Goal: Task Accomplishment & Management: Manage account settings

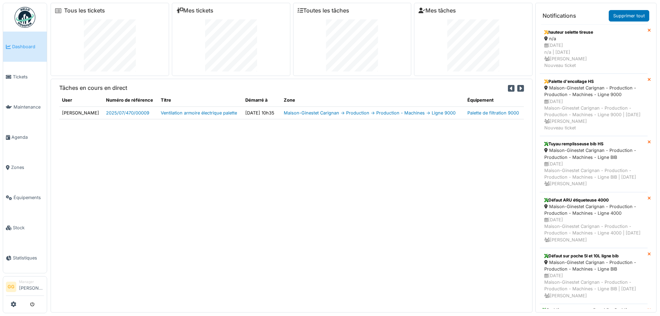
drag, startPoint x: 317, startPoint y: 0, endPoint x: 434, endPoint y: 207, distance: 237.5
click at [433, 208] on div "Tâches en cours en direct User Numéro de référence Titre Démarré à Zone Équipem…" at bounding box center [292, 196] width 482 height 234
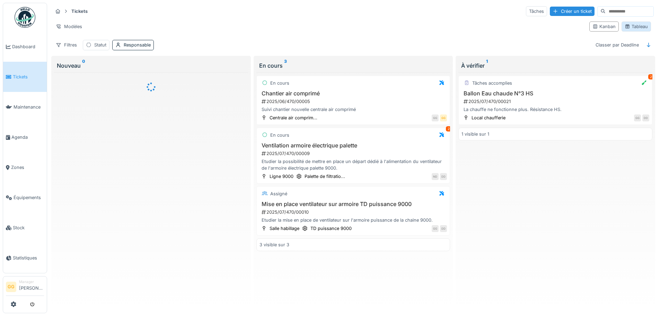
click at [630, 25] on div "Tableau" at bounding box center [636, 26] width 23 height 7
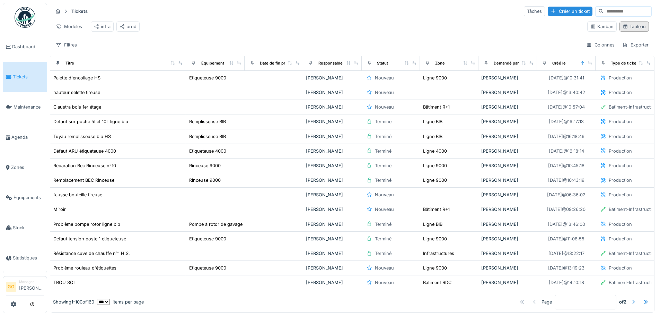
click at [625, 30] on div "Tableau" at bounding box center [634, 26] width 23 height 7
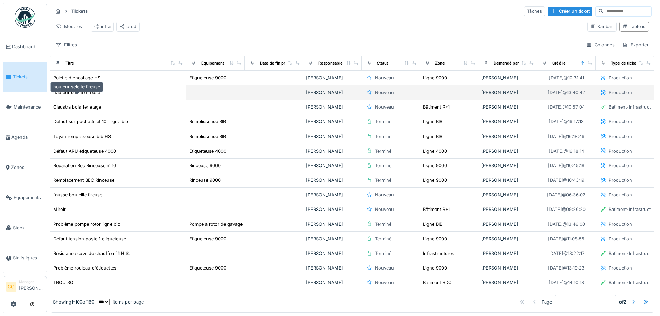
click at [82, 96] on div "hauteur selette tireuse" at bounding box center [76, 92] width 47 height 7
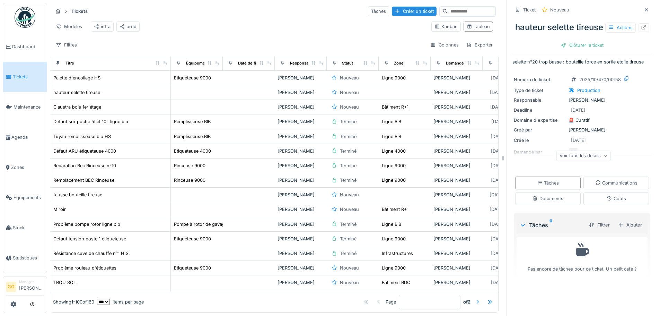
click at [579, 161] on div "Voir tous les détails" at bounding box center [584, 156] width 54 height 10
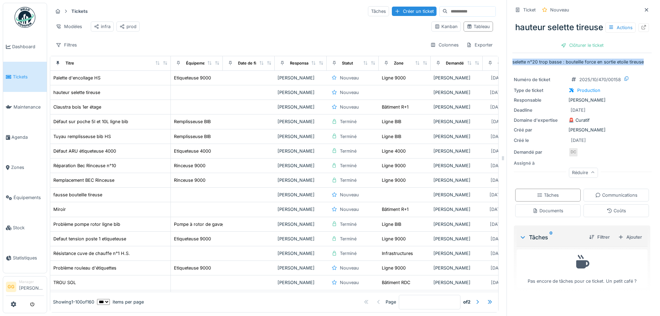
drag, startPoint x: 639, startPoint y: 75, endPoint x: 507, endPoint y: 77, distance: 132.1
click at [507, 77] on div "Ticket Nouveau hauteur selette tireuse Actions Clôturer le ticket selette n°20 …" at bounding box center [582, 158] width 151 height 316
click at [558, 84] on div "Numéro de ticket 2025/10/470/00158 Type de ticket Production Responsable Gregoi…" at bounding box center [582, 126] width 139 height 110
drag, startPoint x: 639, startPoint y: 76, endPoint x: 504, endPoint y: 77, distance: 134.5
click at [507, 77] on div "Ticket Nouveau hauteur selette tireuse Actions Clôturer le ticket selette n°20 …" at bounding box center [582, 158] width 151 height 316
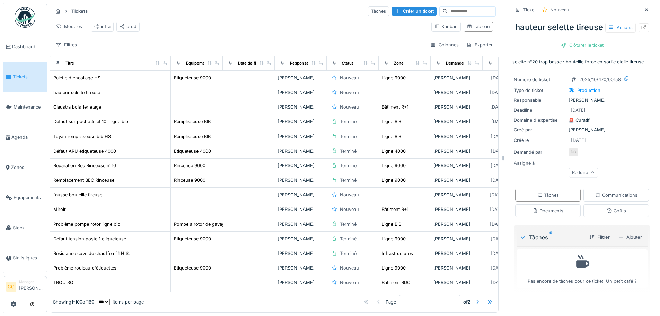
click at [532, 85] on div "Numéro de ticket 2025/10/470/00158 Type de ticket Production Responsable Gregoi…" at bounding box center [582, 126] width 139 height 110
drag, startPoint x: 638, startPoint y: 76, endPoint x: 503, endPoint y: 74, distance: 135.2
click at [507, 74] on div "Ticket Nouveau hauteur selette tireuse Actions Clôturer le ticket selette n°20 …" at bounding box center [582, 158] width 151 height 316
click at [528, 83] on div "Ticket Nouveau hauteur selette tireuse Actions Clôturer le ticket selette n°20 …" at bounding box center [582, 149] width 139 height 298
drag, startPoint x: 638, startPoint y: 76, endPoint x: 508, endPoint y: 75, distance: 130.3
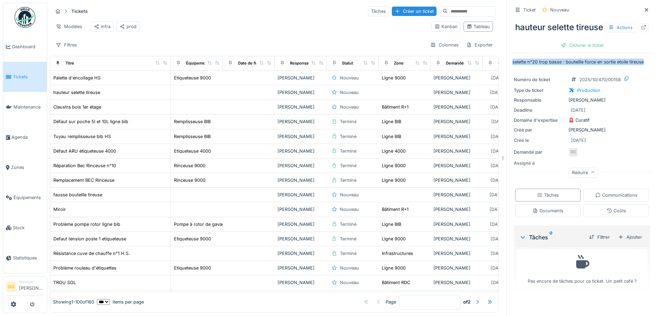
click at [513, 65] on p "selette n°20 trop basse : bouteille force en sortie etoile tireuse" at bounding box center [582, 62] width 139 height 7
click at [522, 80] on div "Ticket Nouveau hauteur selette tireuse Actions Clôturer le ticket selette n°20 …" at bounding box center [582, 149] width 139 height 298
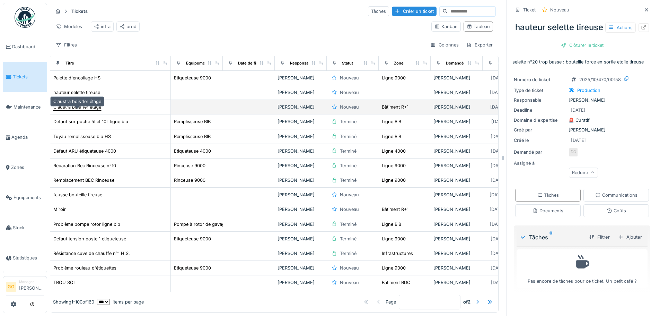
click at [85, 110] on div "Claustra bois 1er étage" at bounding box center [77, 107] width 48 height 7
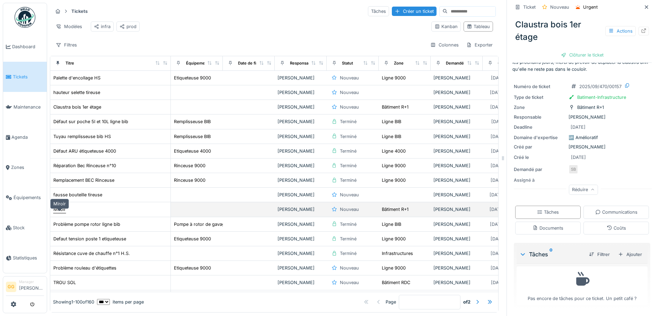
click at [59, 212] on div "Miroir" at bounding box center [59, 209] width 12 height 7
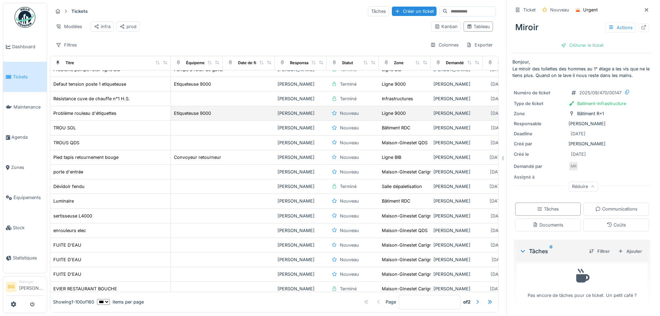
scroll to position [139, 0]
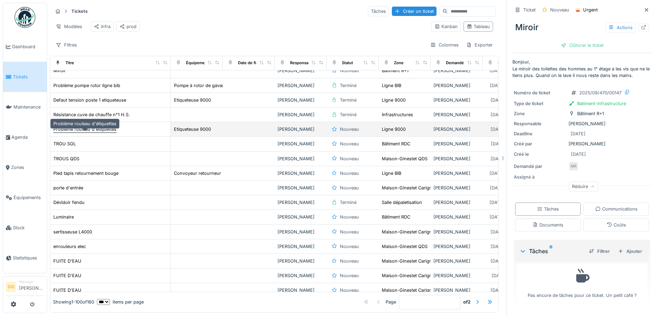
click at [86, 132] on div "Problème rouleau d'étiquettes" at bounding box center [84, 129] width 63 height 7
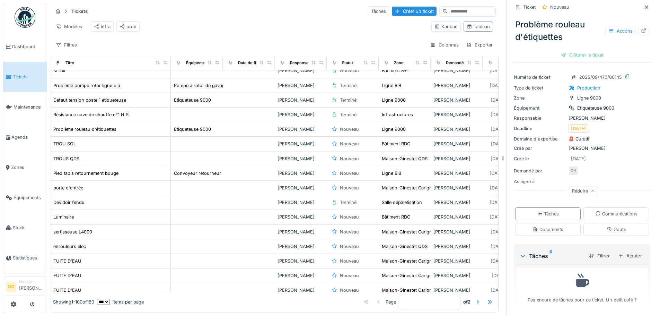
scroll to position [23, 0]
click at [575, 54] on div "Clôturer le ticket" at bounding box center [582, 54] width 48 height 9
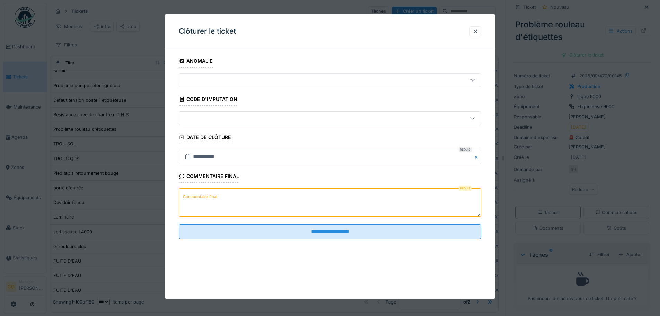
click at [217, 198] on label "Commentaire final" at bounding box center [200, 196] width 37 height 9
click at [217, 198] on textarea "Commentaire final" at bounding box center [330, 202] width 303 height 28
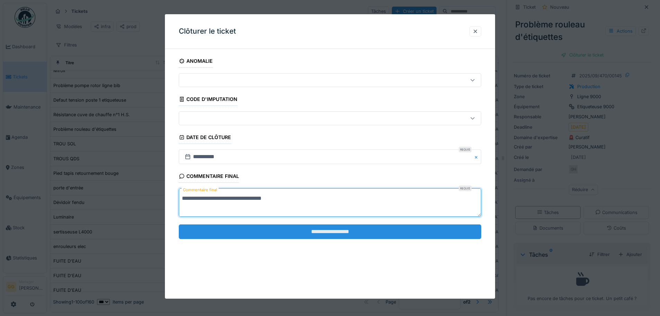
type textarea "**********"
click at [364, 232] on input "**********" at bounding box center [330, 231] width 303 height 15
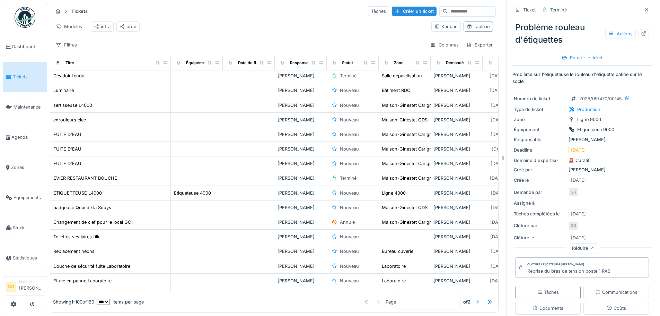
scroll to position [277, 0]
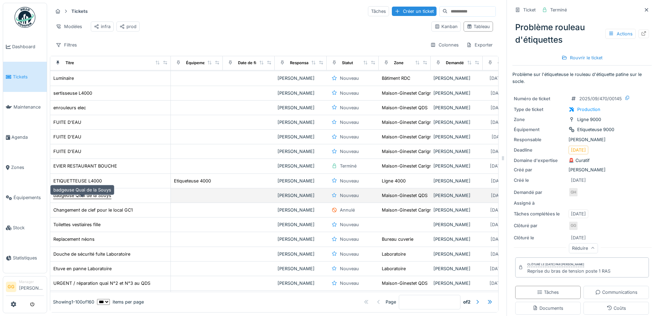
click at [103, 199] on div "badgeuse Quai de la Souys" at bounding box center [82, 195] width 58 height 7
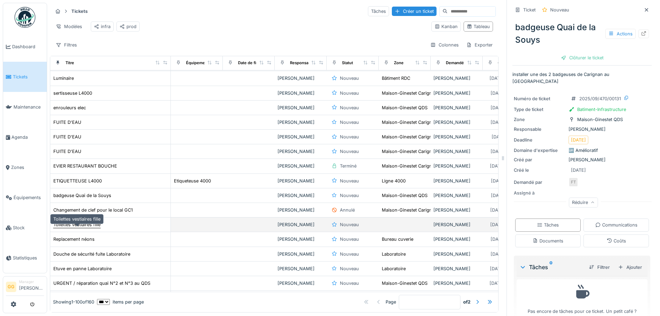
click at [87, 228] on div "Toilettes vestiaires fille" at bounding box center [76, 224] width 47 height 7
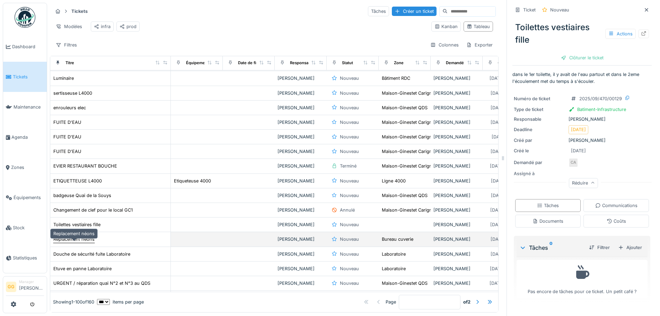
click at [90, 242] on div "Replacement néons" at bounding box center [73, 239] width 41 height 7
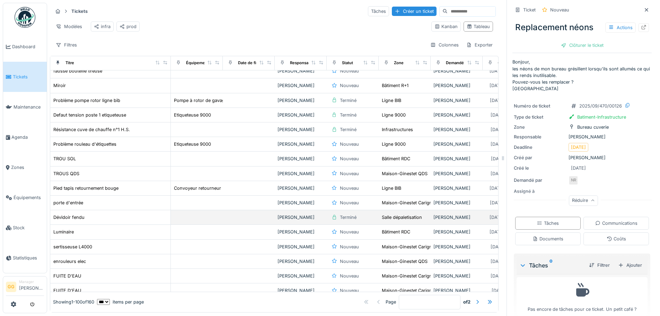
scroll to position [139, 0]
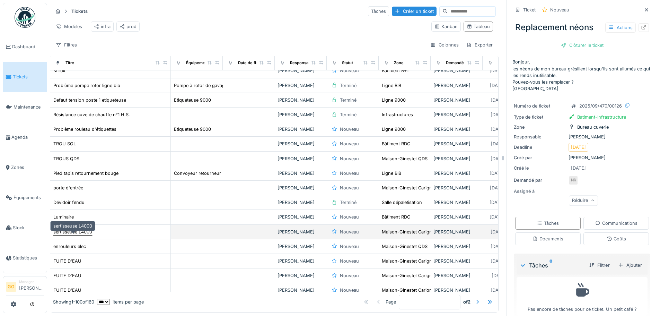
click at [69, 235] on div "sertisseuse L4000" at bounding box center [72, 231] width 39 height 7
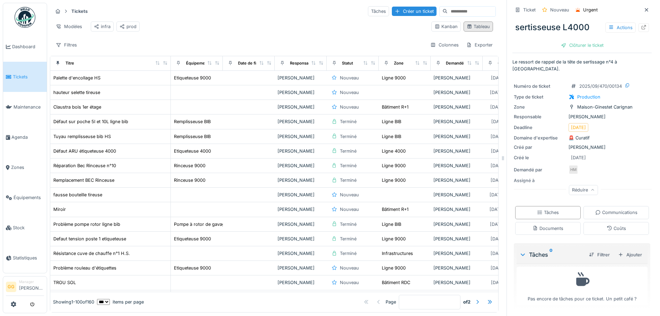
click at [469, 30] on div "Tableau" at bounding box center [478, 26] width 23 height 7
click at [364, 65] on icon at bounding box center [365, 63] width 5 height 4
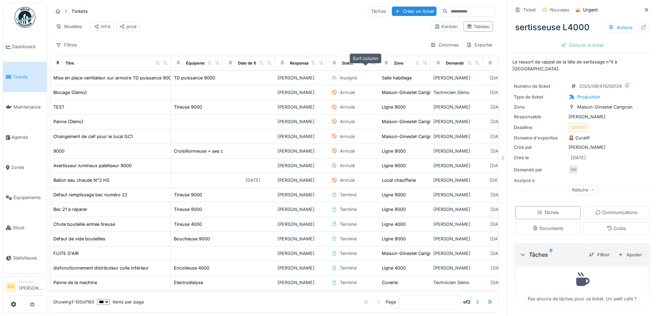
click at [364, 65] on icon at bounding box center [365, 63] width 5 height 4
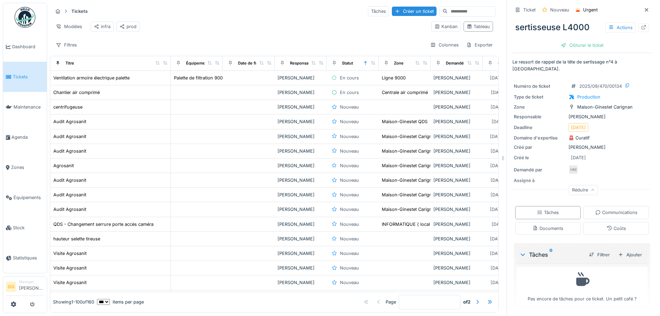
click at [644, 10] on icon at bounding box center [647, 10] width 6 height 5
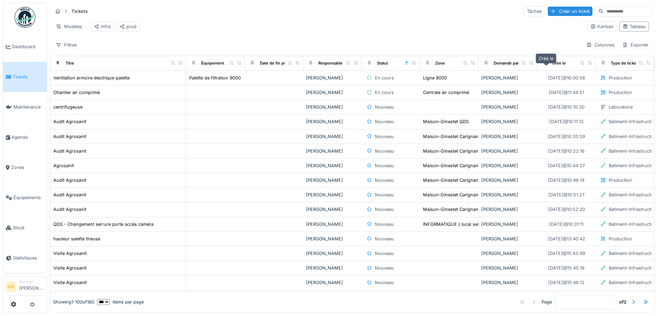
click at [552, 66] on div "Créé le" at bounding box center [559, 63] width 14 height 6
click at [580, 65] on icon at bounding box center [582, 63] width 4 height 4
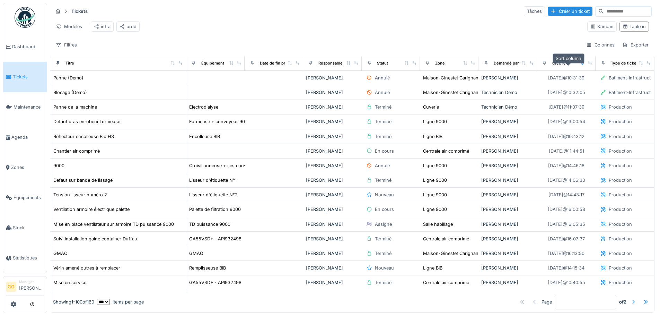
click at [580, 65] on icon at bounding box center [582, 63] width 5 height 4
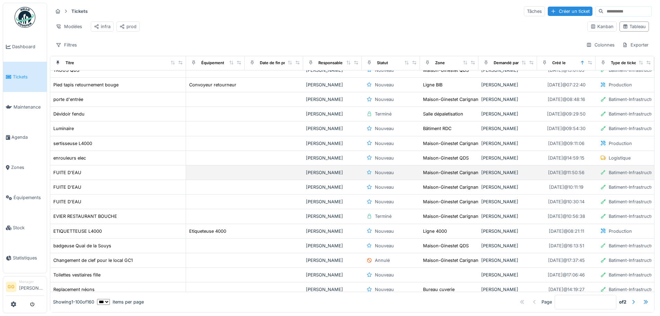
scroll to position [243, 0]
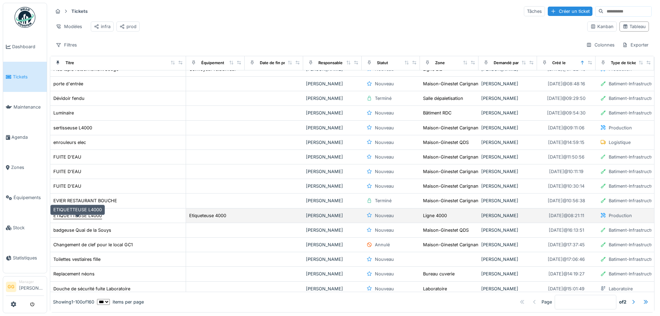
click at [72, 217] on div "ETIQUETTEUSE L4000" at bounding box center [77, 215] width 49 height 7
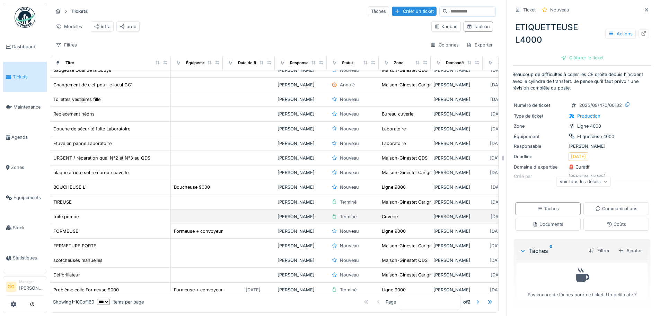
scroll to position [416, 0]
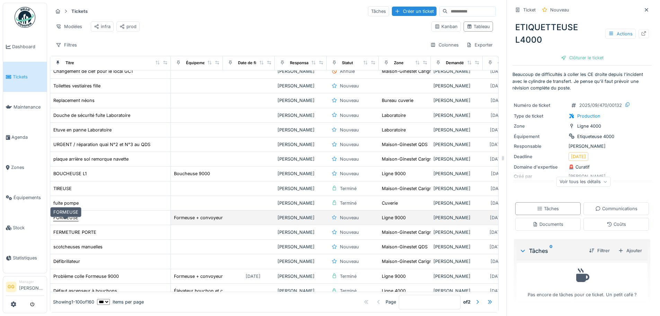
click at [66, 221] on div "FORMEUSE" at bounding box center [65, 217] width 25 height 7
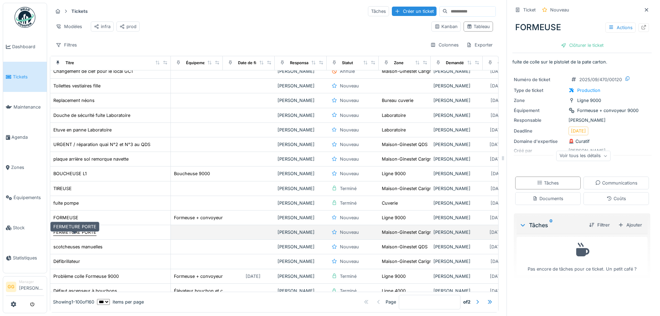
click at [89, 231] on div "FERMETURE PORTE" at bounding box center [74, 232] width 43 height 7
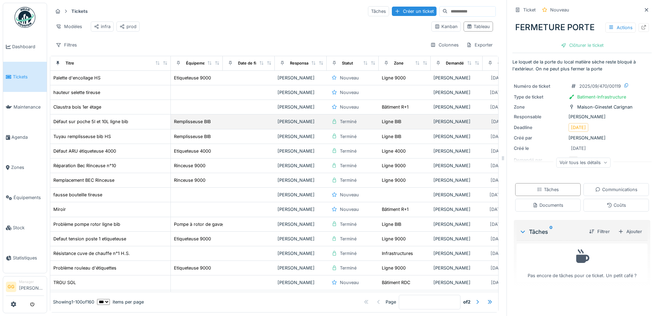
scroll to position [5, 0]
click at [64, 47] on div "Filtres" at bounding box center [66, 45] width 27 height 10
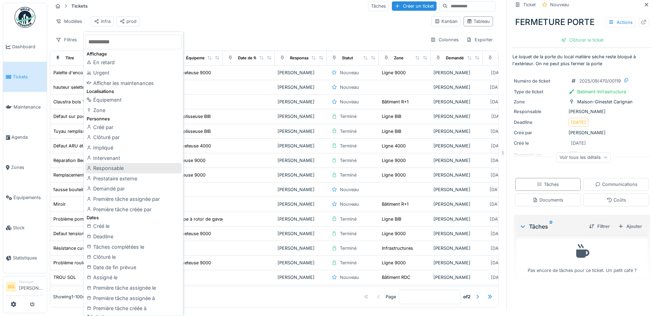
click at [108, 168] on div "Responsable" at bounding box center [133, 168] width 96 height 10
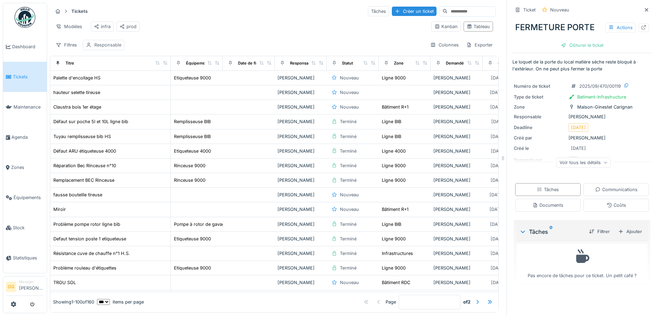
click at [106, 43] on div "Responsable" at bounding box center [107, 45] width 27 height 7
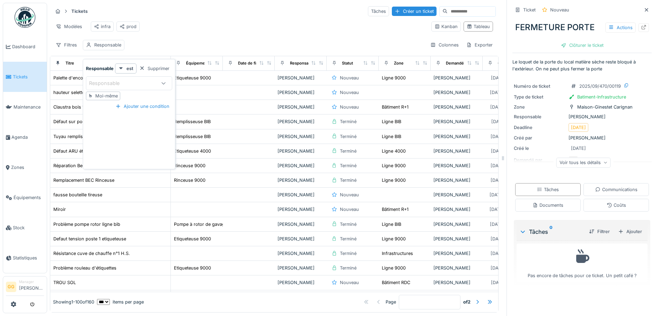
click at [106, 93] on div "Moi-même" at bounding box center [106, 96] width 23 height 7
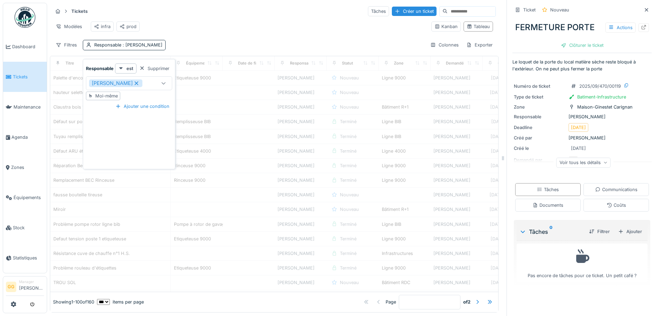
type input "*****"
click at [193, 39] on div "Tickets Tâches Créer un ticket Modèles infra prod Kanban Tableau Filtres Respon…" at bounding box center [274, 28] width 449 height 50
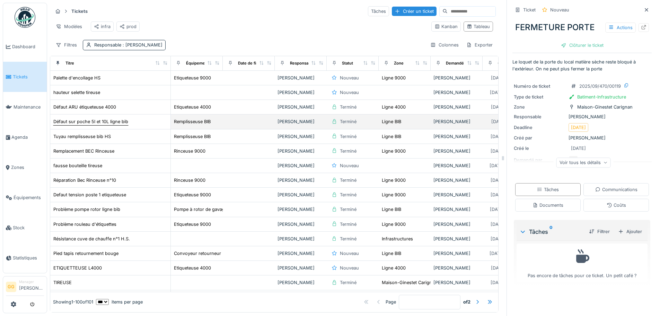
scroll to position [0, 0]
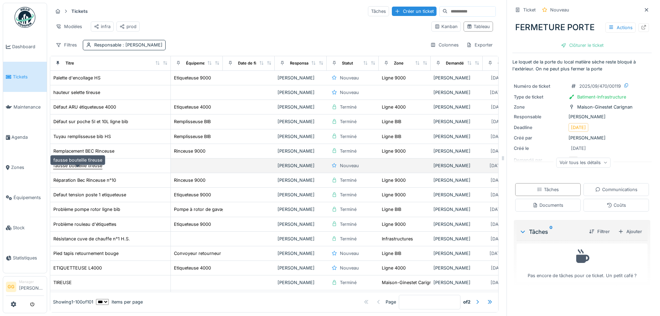
click at [93, 169] on div "fausse bouteille tireuse" at bounding box center [77, 165] width 49 height 7
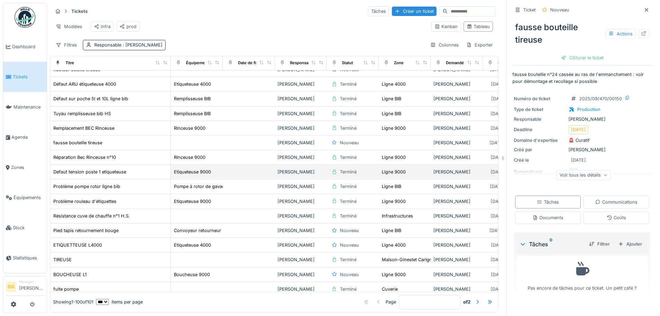
scroll to position [35, 0]
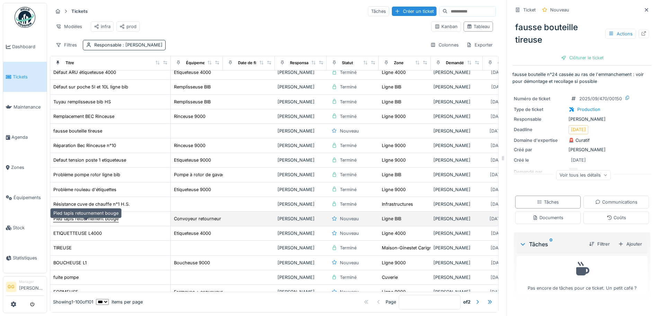
click at [80, 222] on div "Pied tapis retournement bouge" at bounding box center [85, 218] width 65 height 7
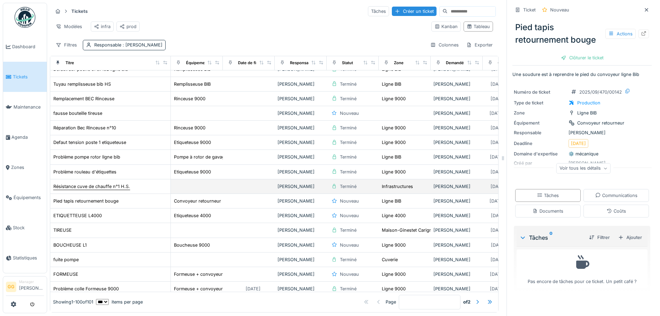
scroll to position [69, 0]
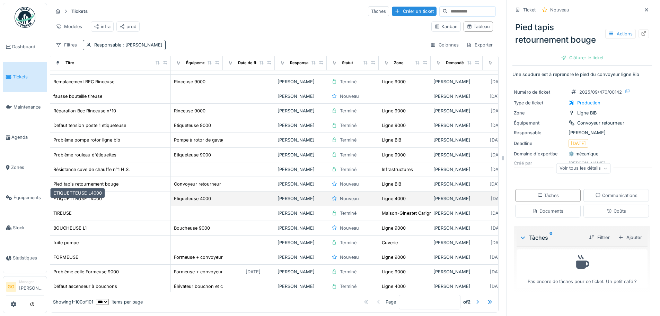
click at [84, 202] on div "ETIQUETTEUSE L4000" at bounding box center [77, 198] width 49 height 7
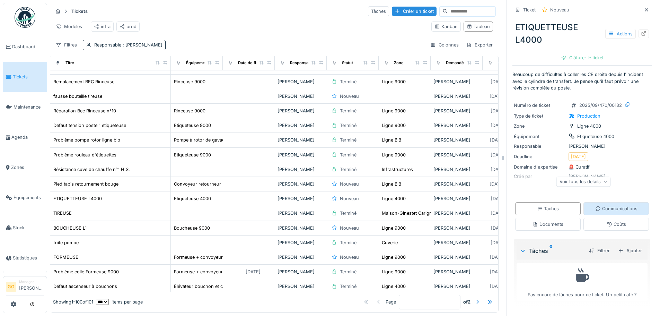
click at [613, 209] on div "Communications" at bounding box center [616, 208] width 42 height 7
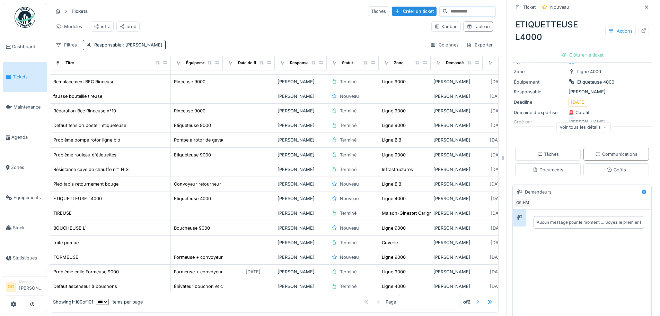
scroll to position [94, 0]
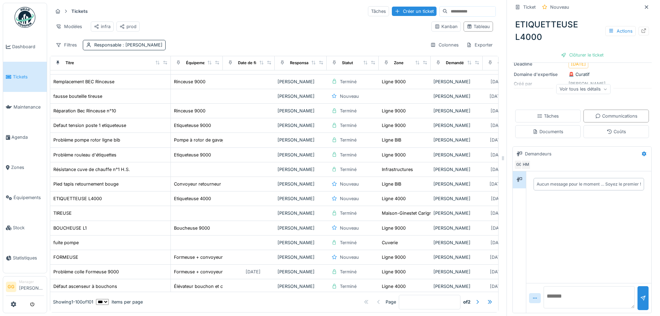
click at [559, 293] on textarea at bounding box center [589, 297] width 91 height 22
type textarea "**********"
click at [627, 289] on div "**********" at bounding box center [588, 298] width 125 height 30
click at [638, 289] on div at bounding box center [643, 298] width 11 height 24
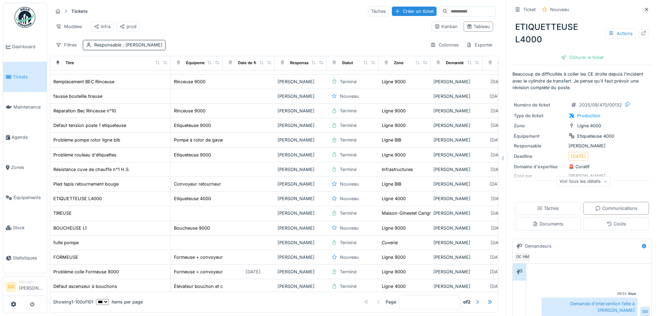
scroll to position [0, 0]
click at [608, 30] on div "Actions" at bounding box center [620, 34] width 30 height 10
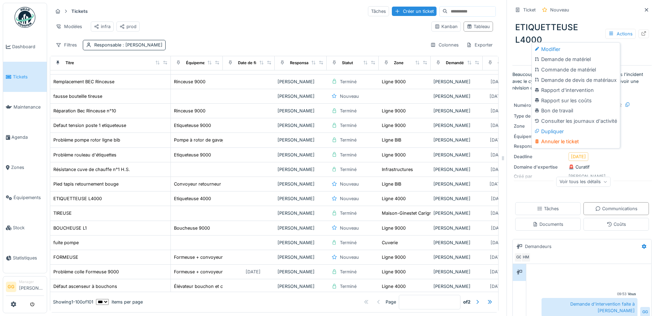
click at [632, 112] on div "Type de ticket Production" at bounding box center [582, 115] width 137 height 7
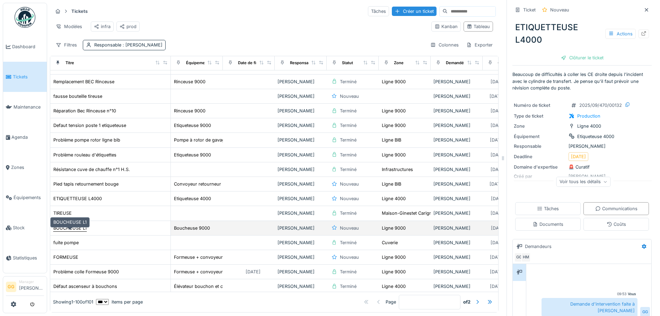
click at [62, 228] on div "BOUCHEUSE L1" at bounding box center [69, 228] width 33 height 7
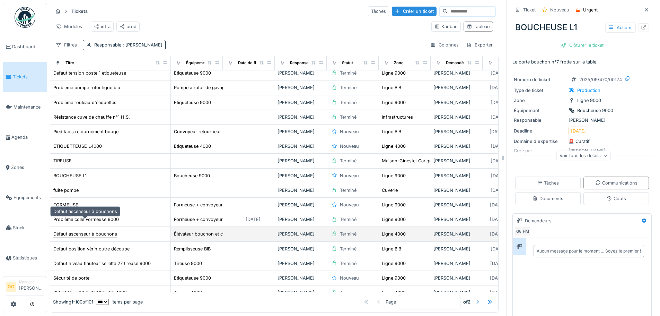
scroll to position [139, 0]
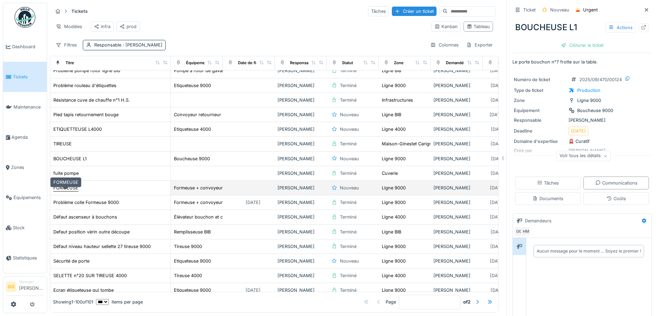
click at [64, 188] on div "FORMEUSE" at bounding box center [65, 187] width 25 height 7
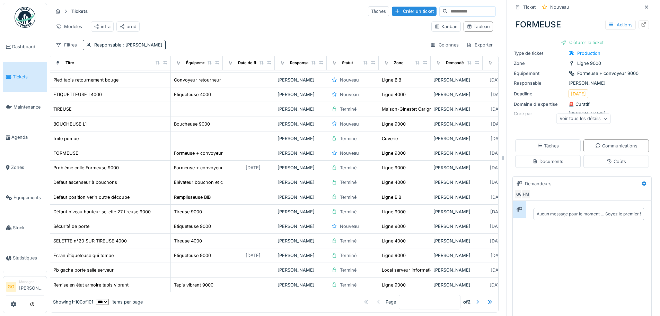
scroll to position [68, 0]
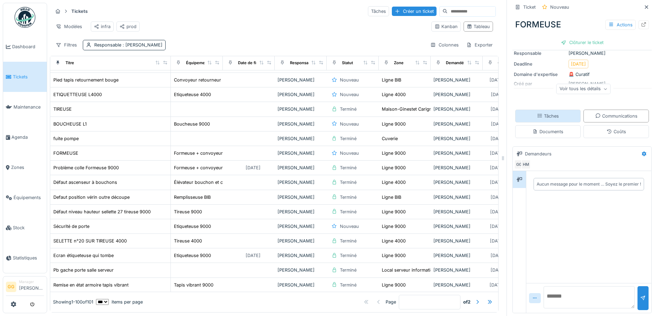
click at [549, 115] on div "Tâches" at bounding box center [548, 116] width 66 height 13
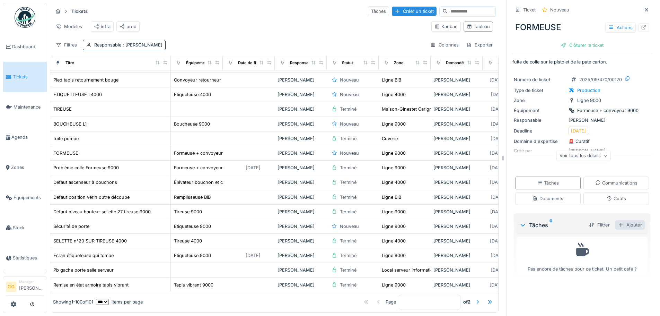
click at [615, 220] on div "Ajouter" at bounding box center [629, 224] width 29 height 9
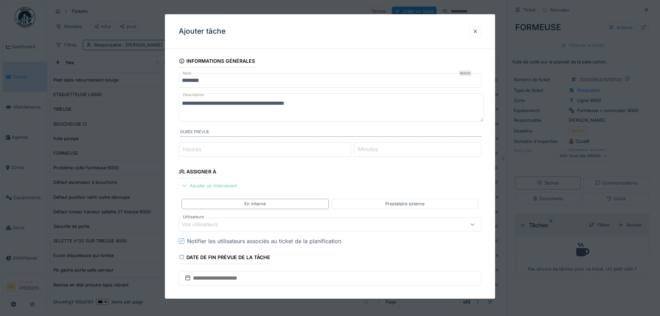
click at [202, 186] on div "Ajouter un intervenant" at bounding box center [209, 185] width 61 height 9
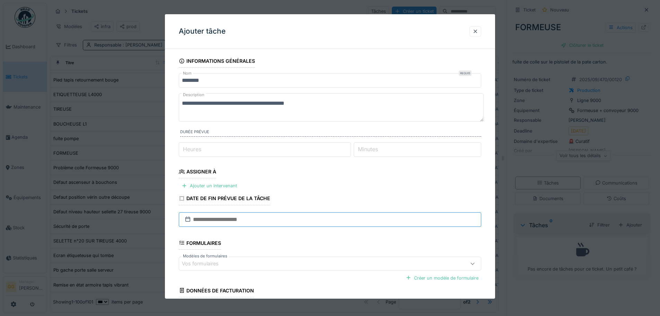
click at [211, 219] on input "text" at bounding box center [330, 219] width 303 height 15
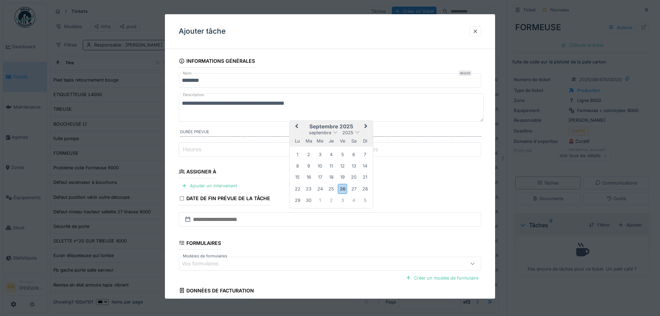
click at [364, 128] on button "Next Month" at bounding box center [366, 126] width 11 height 11
click at [366, 128] on span "Next Month" at bounding box center [366, 127] width 0 height 8
click at [345, 168] on div "12" at bounding box center [342, 166] width 9 height 9
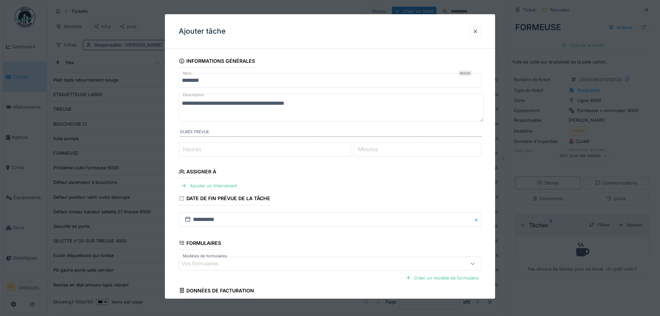
click at [382, 180] on fieldset "**********" at bounding box center [330, 198] width 303 height 289
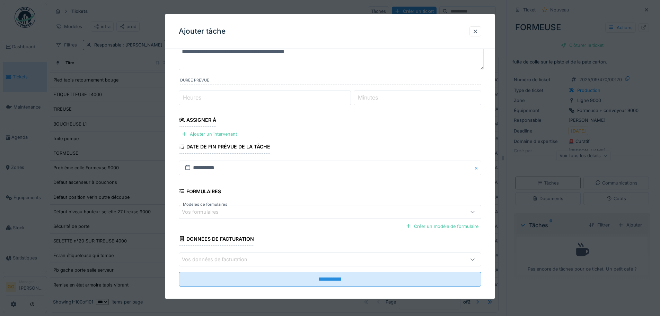
scroll to position [59, 0]
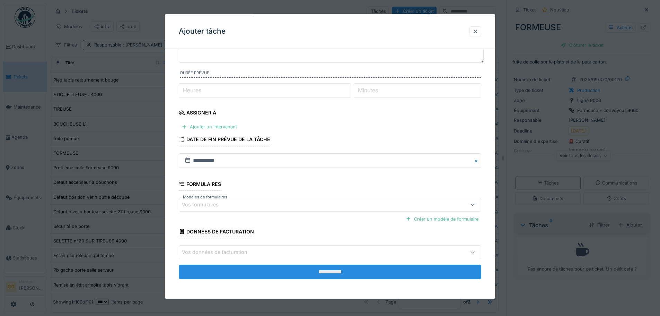
click at [283, 268] on input "**********" at bounding box center [330, 271] width 303 height 15
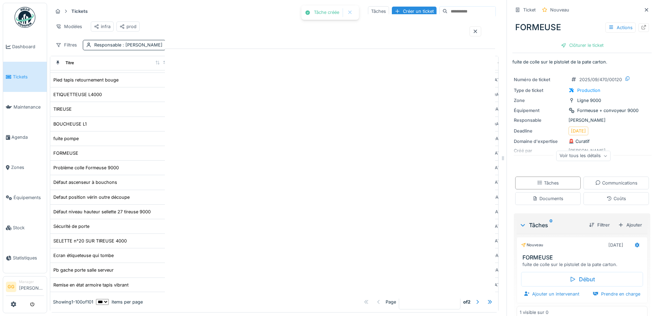
scroll to position [0, 0]
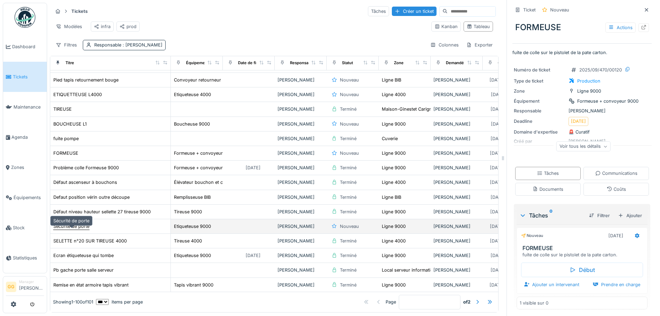
click at [74, 225] on div "Sécurité de porte" at bounding box center [71, 226] width 36 height 7
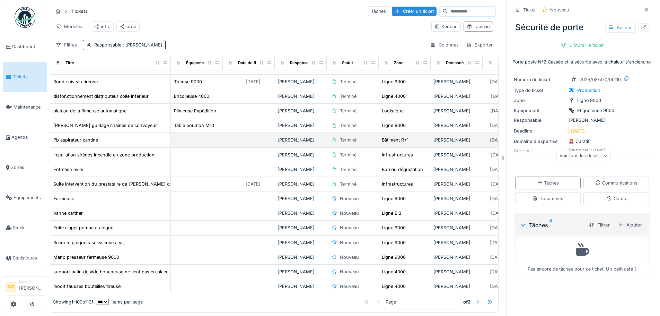
scroll to position [451, 0]
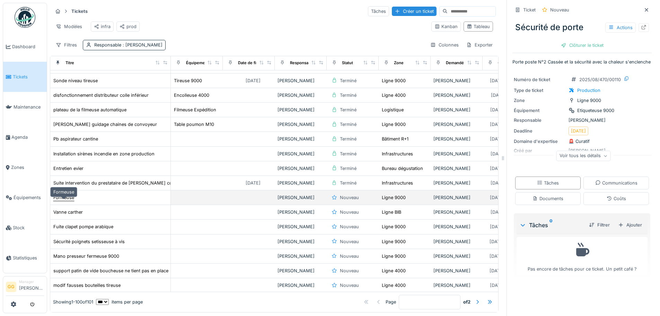
click at [67, 199] on div "Formeuse" at bounding box center [63, 197] width 21 height 7
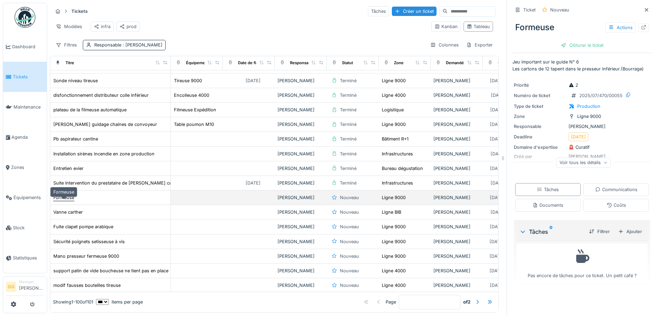
scroll to position [485, 0]
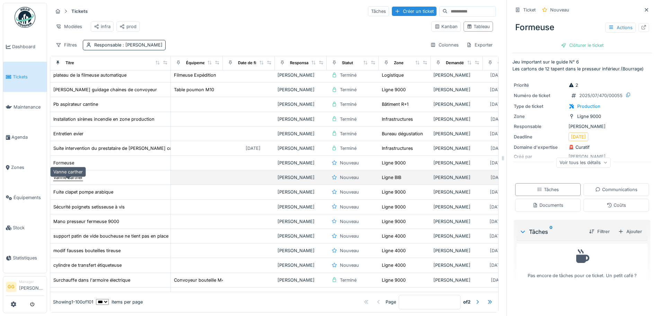
click at [70, 180] on div "Vanne carther" at bounding box center [67, 177] width 29 height 7
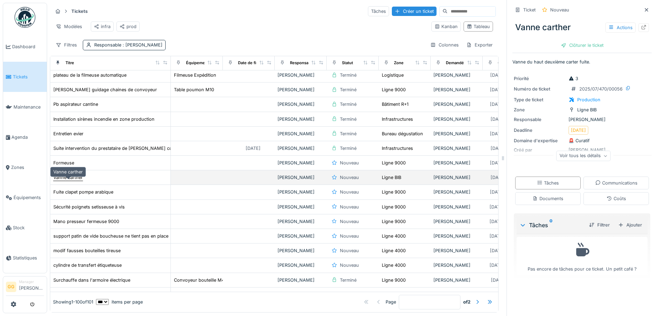
click at [68, 176] on div "Vanne carther" at bounding box center [67, 177] width 29 height 7
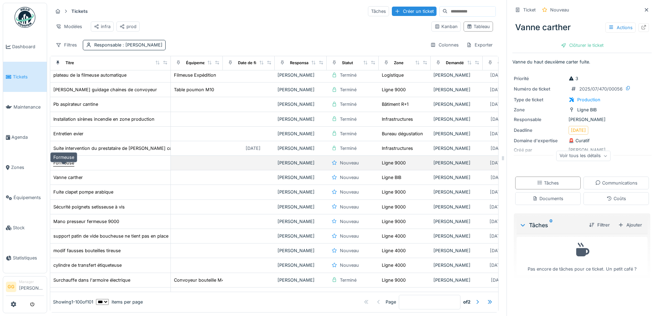
click at [72, 164] on div "Formeuse" at bounding box center [63, 162] width 21 height 7
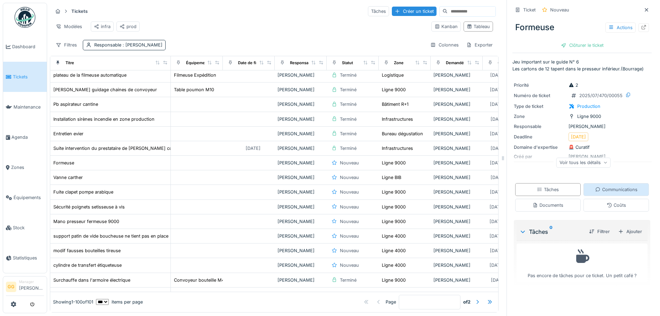
click at [598, 188] on div "Communications" at bounding box center [616, 189] width 42 height 7
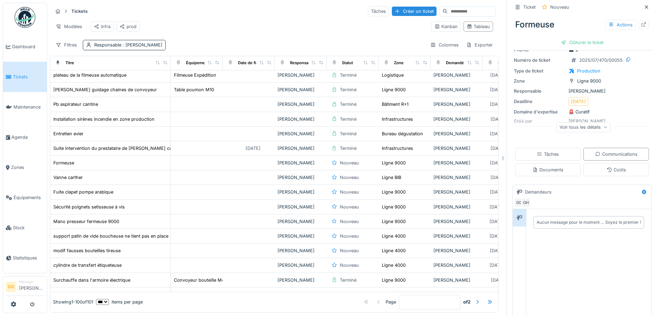
scroll to position [69, 0]
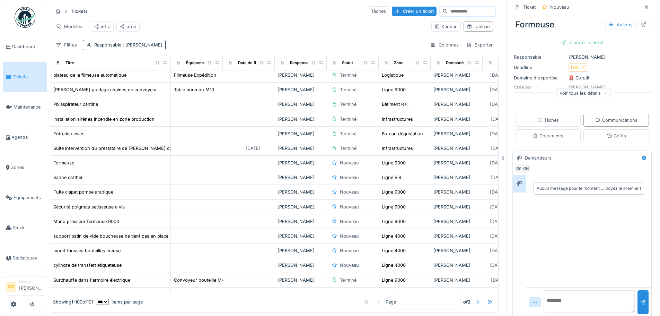
click at [568, 292] on textarea at bounding box center [589, 301] width 91 height 22
type textarea "**********"
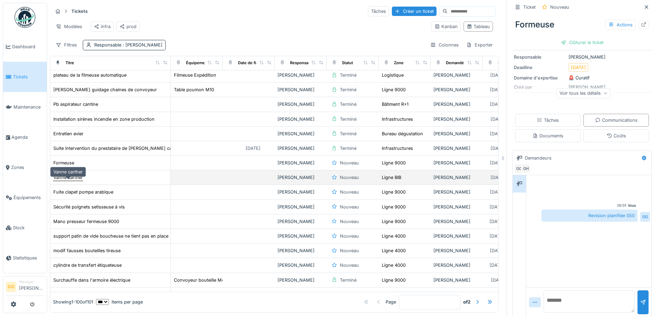
click at [74, 178] on div "Vanne carther" at bounding box center [67, 177] width 29 height 7
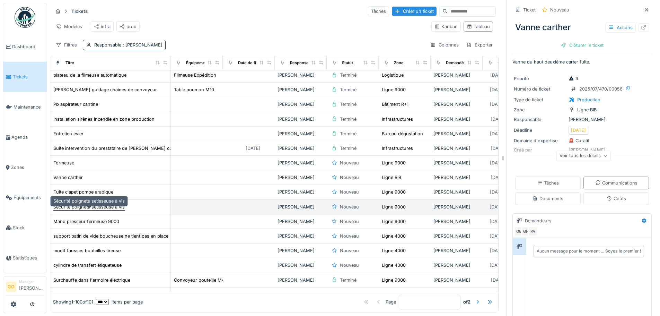
click at [83, 206] on div "Sécurité poignets setisseuse à vis" at bounding box center [88, 206] width 71 height 7
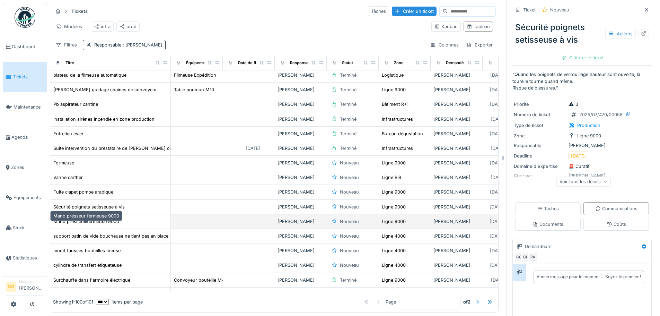
click at [92, 219] on div "Mano presseur fermeuse 9000" at bounding box center [86, 221] width 66 height 7
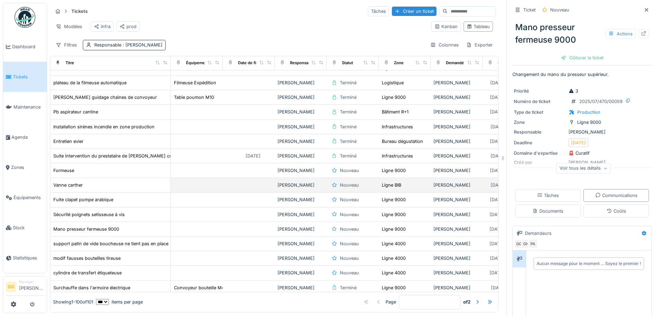
scroll to position [451, 0]
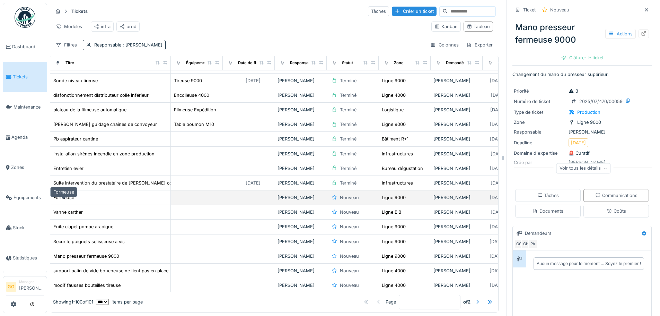
click at [68, 198] on div "Formeuse" at bounding box center [63, 197] width 21 height 7
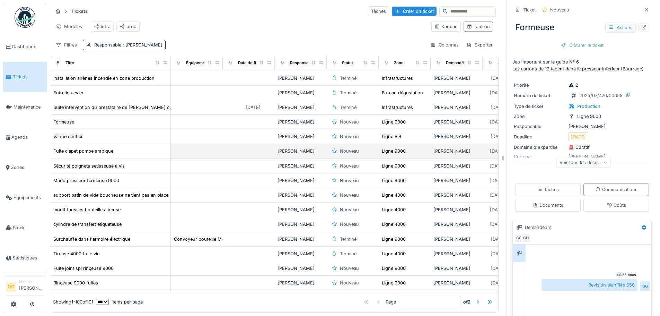
scroll to position [555, 0]
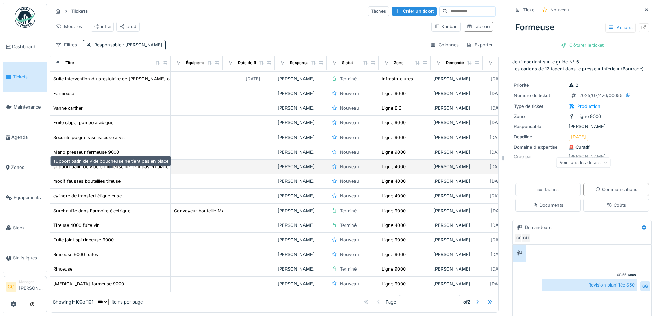
click at [86, 168] on div "support patin de vide boucheuse ne tient pas en place" at bounding box center [110, 166] width 115 height 7
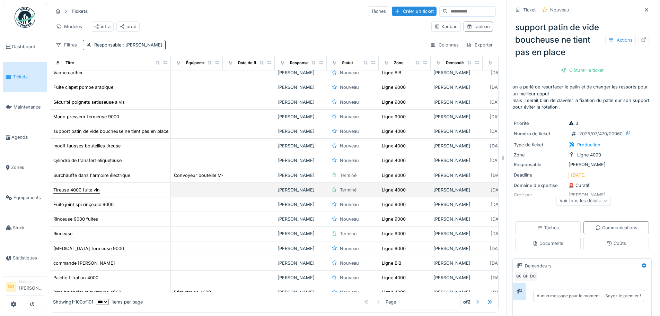
scroll to position [589, 0]
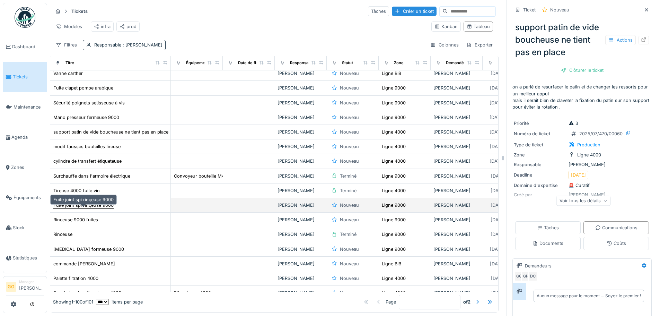
click at [78, 205] on div "Fuite joint spi rinçeuse 9000" at bounding box center [83, 205] width 60 height 7
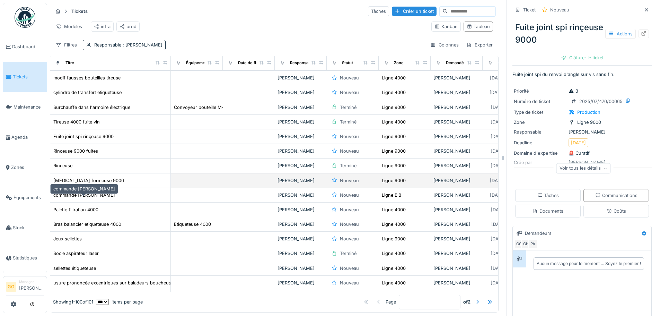
scroll to position [658, 0]
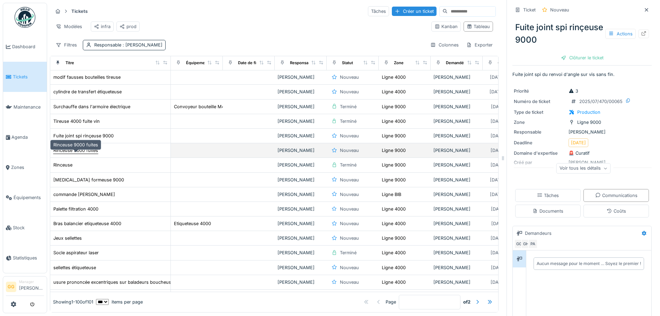
click at [80, 151] on div "Rinceuse 9000 fuites" at bounding box center [75, 150] width 45 height 7
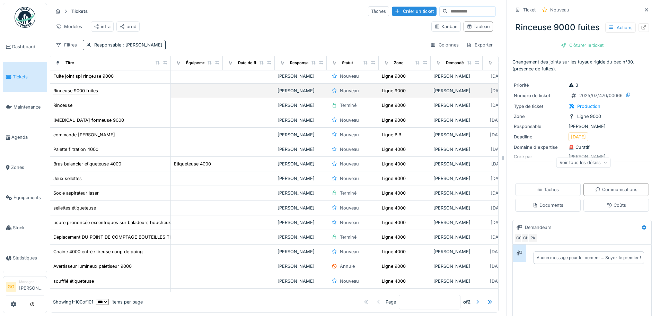
scroll to position [728, 0]
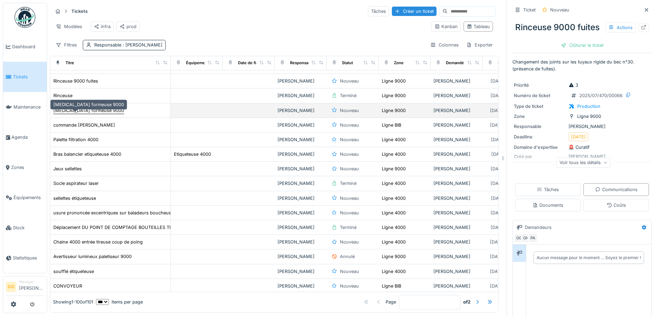
click at [88, 112] on div "Bruit formeuse 9000" at bounding box center [88, 110] width 71 height 7
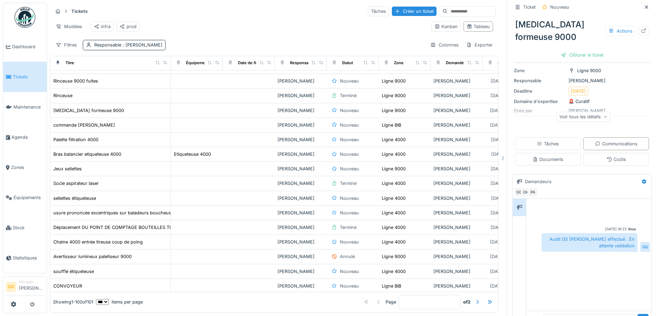
scroll to position [69, 0]
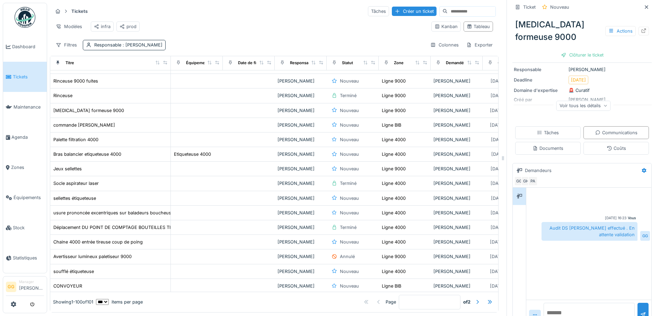
click at [582, 303] on textarea at bounding box center [589, 314] width 91 height 22
type textarea "**********"
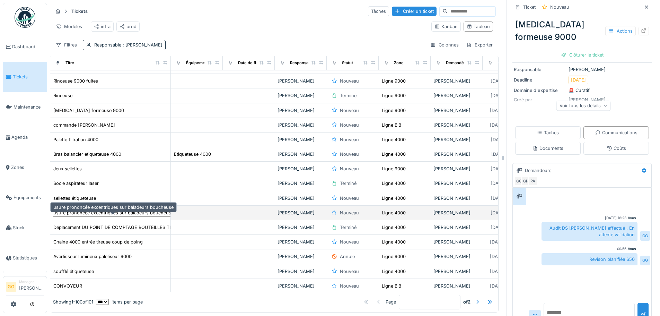
click at [74, 211] on div "usure prononcée excentriques sur baladeurs boucheuse" at bounding box center [113, 212] width 120 height 7
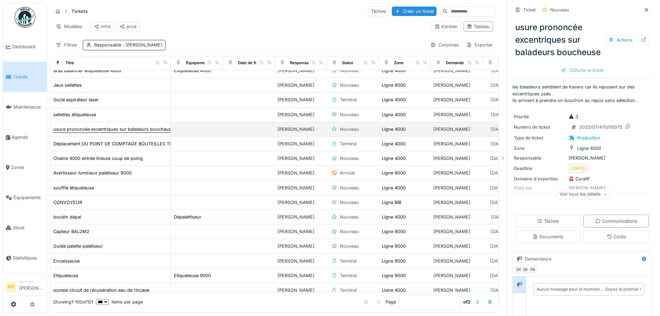
scroll to position [832, 0]
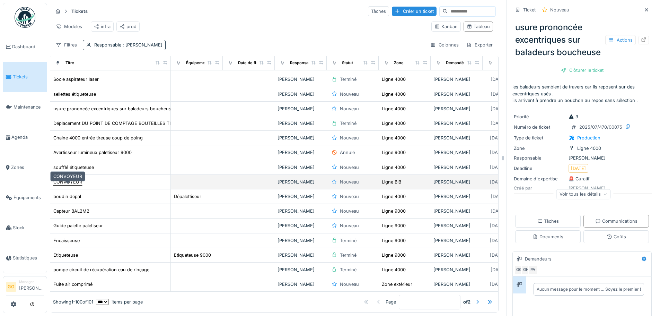
click at [69, 184] on div "CONVOYEUR" at bounding box center [67, 181] width 29 height 7
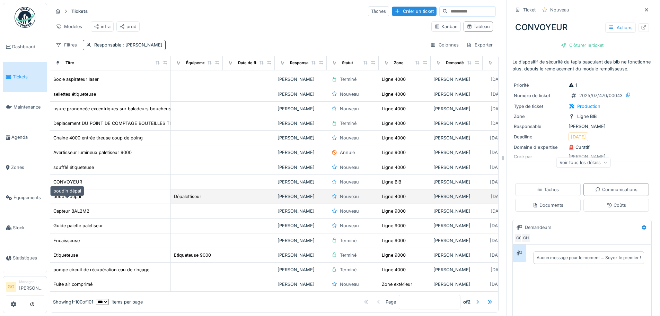
click at [62, 194] on div "boudin dépal" at bounding box center [67, 196] width 28 height 7
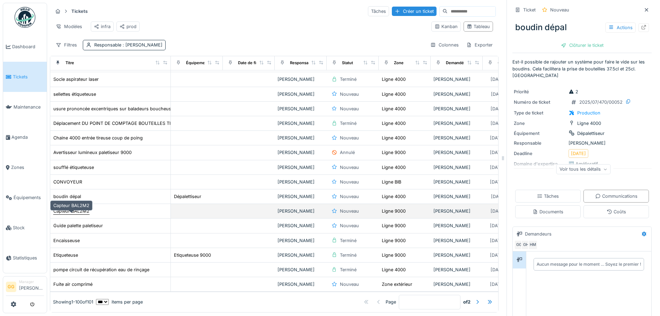
click at [69, 209] on div "Capteur BAL2M2" at bounding box center [71, 211] width 36 height 7
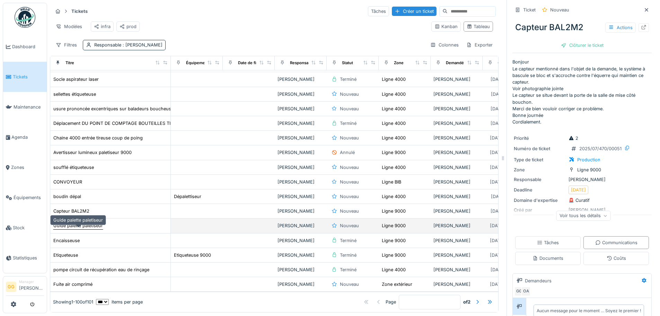
click at [86, 225] on div "Guide palette paletiseur" at bounding box center [78, 225] width 50 height 7
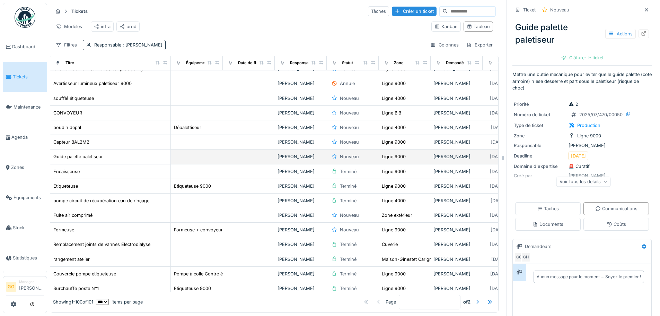
scroll to position [901, 0]
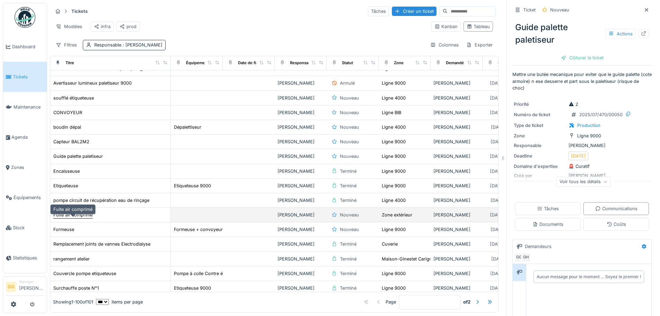
click at [74, 215] on div "Fuite air comprimé" at bounding box center [72, 214] width 39 height 7
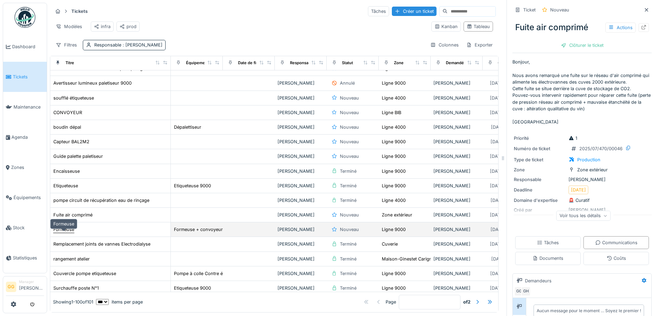
click at [63, 228] on div "Formeuse" at bounding box center [63, 229] width 21 height 7
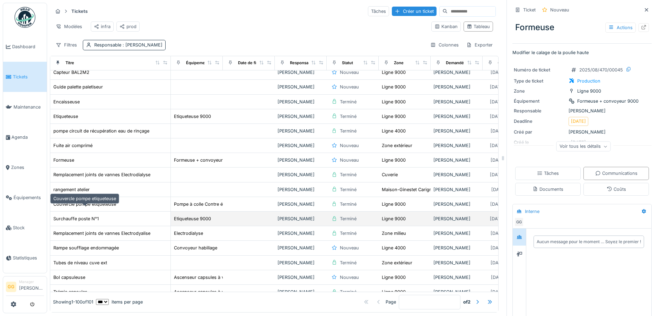
scroll to position [1005, 0]
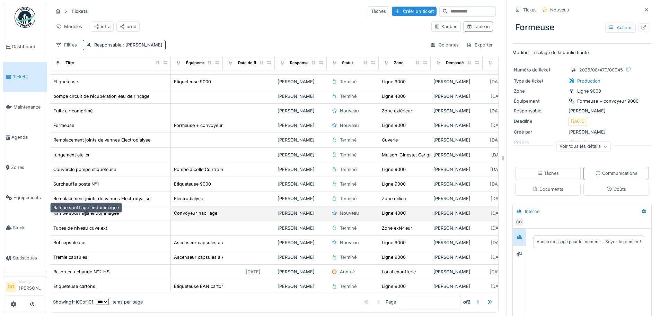
click at [73, 213] on div "Rampe soufflage endommagée" at bounding box center [86, 213] width 66 height 7
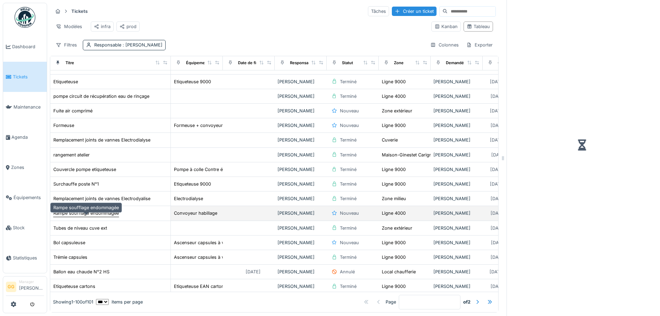
scroll to position [1040, 0]
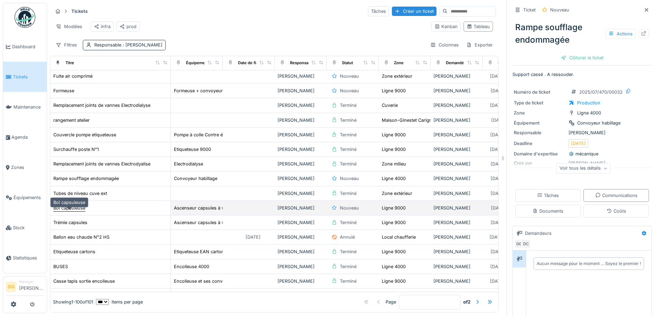
click at [76, 208] on div "Bol capsuleuse" at bounding box center [69, 207] width 32 height 7
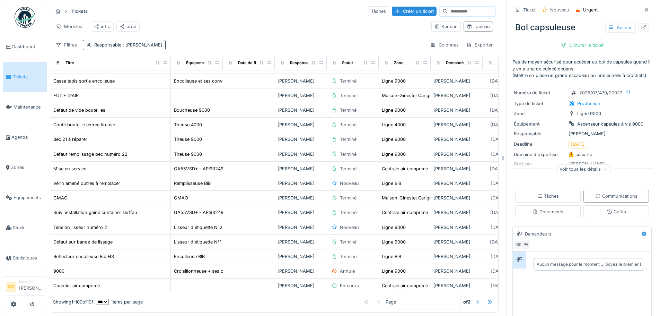
scroll to position [1248, 0]
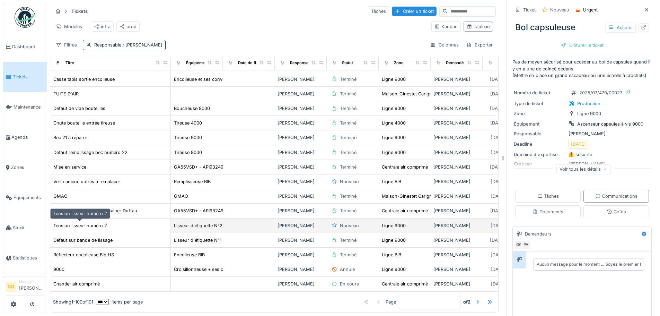
click at [88, 222] on div "Tension lisseur numéro 2" at bounding box center [80, 225] width 54 height 7
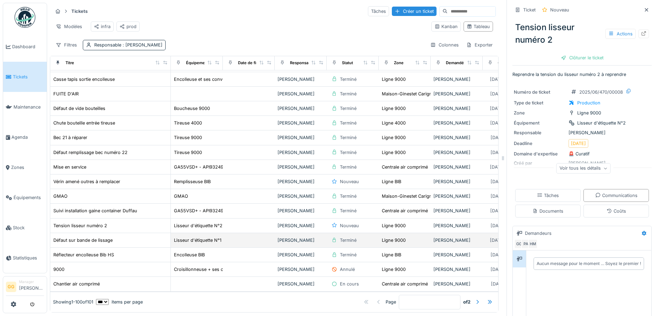
scroll to position [1257, 0]
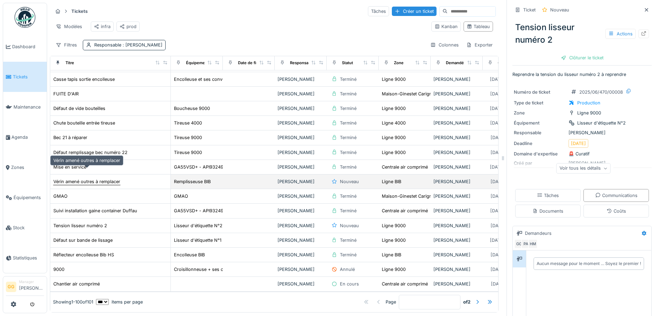
click at [105, 178] on div "Vérin amené outres à remplacer" at bounding box center [86, 181] width 67 height 7
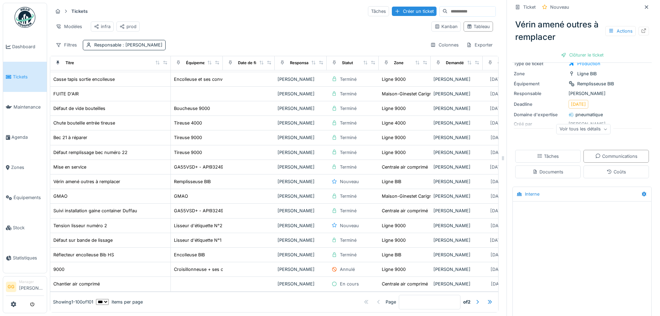
scroll to position [71, 0]
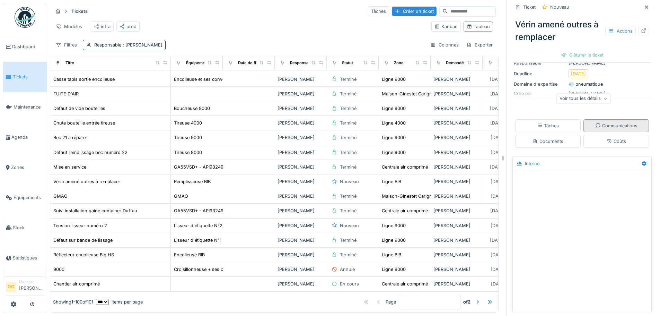
click at [622, 124] on div "Communications" at bounding box center [617, 125] width 66 height 13
click at [556, 228] on div at bounding box center [582, 240] width 139 height 138
click at [592, 139] on div "Coûts" at bounding box center [617, 141] width 66 height 13
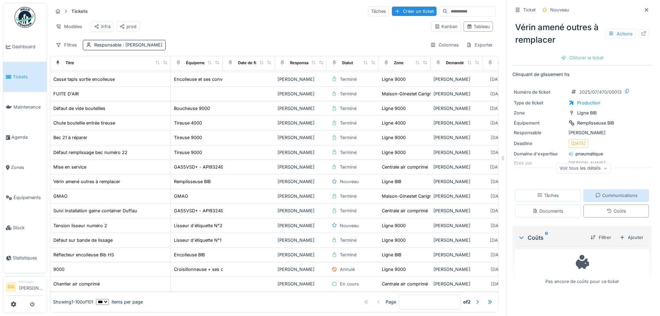
click at [604, 189] on div "Communications" at bounding box center [617, 195] width 66 height 13
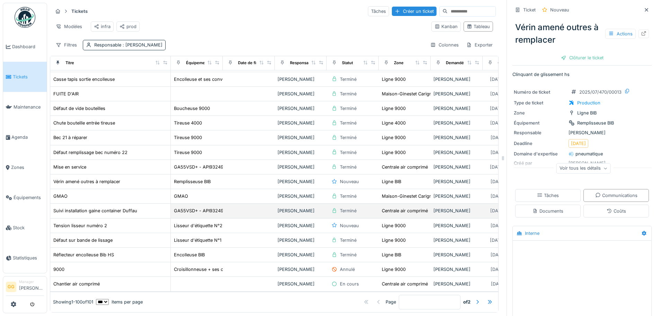
scroll to position [1257, 0]
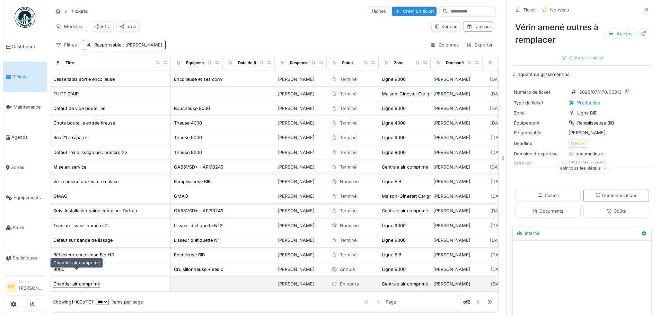
click at [88, 280] on div "Chantier air comprimé" at bounding box center [76, 283] width 46 height 7
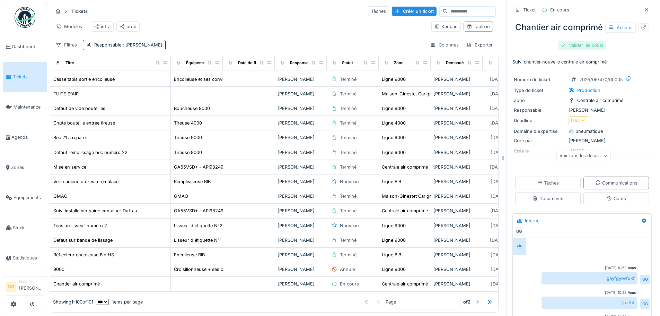
click at [582, 50] on div "Valider les coûts" at bounding box center [582, 45] width 49 height 9
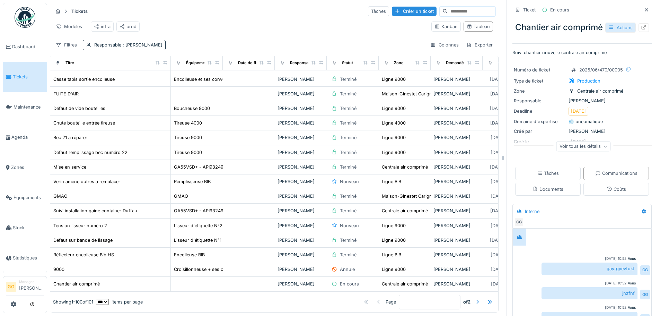
click at [609, 29] on icon at bounding box center [612, 27] width 6 height 5
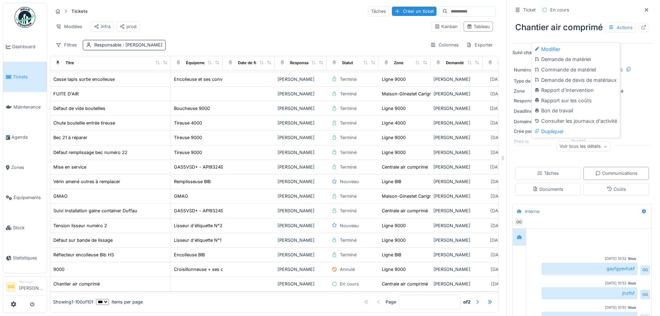
click at [561, 26] on div "Chantier air comprimé Actions" at bounding box center [582, 27] width 139 height 18
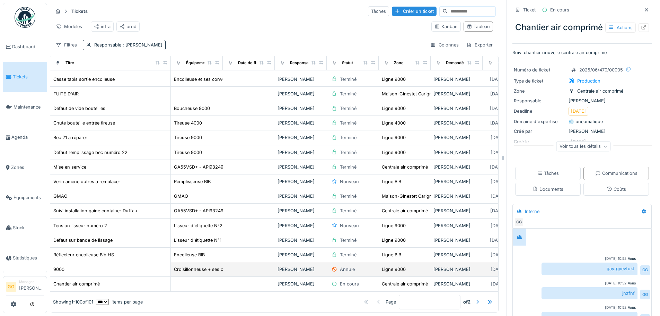
click at [80, 265] on div "9000" at bounding box center [110, 268] width 115 height 7
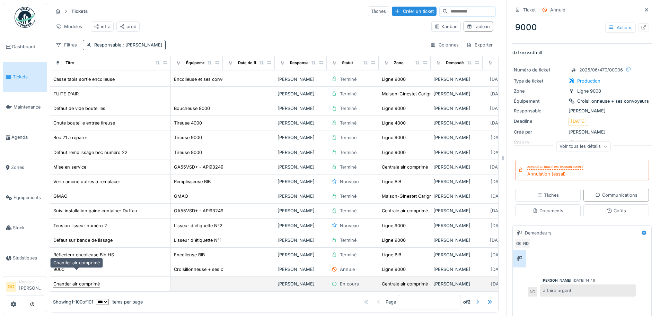
click at [86, 280] on div "Chantier air comprimé" at bounding box center [76, 283] width 46 height 7
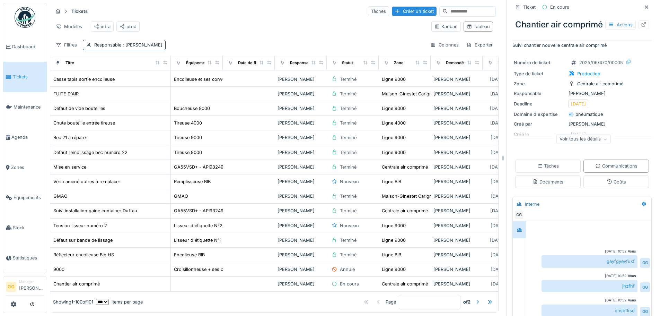
scroll to position [69, 0]
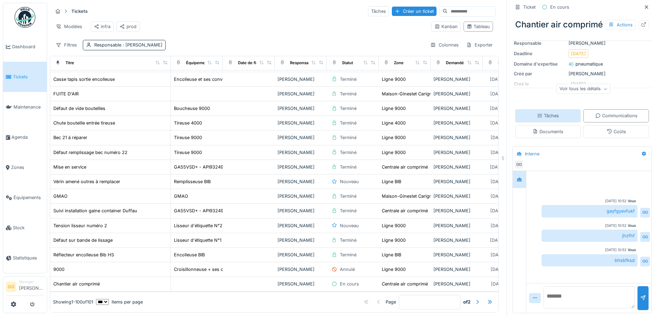
click at [552, 119] on div "Tâches" at bounding box center [548, 115] width 22 height 7
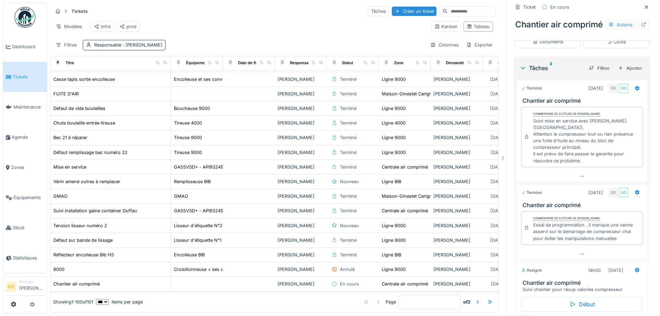
scroll to position [171, 0]
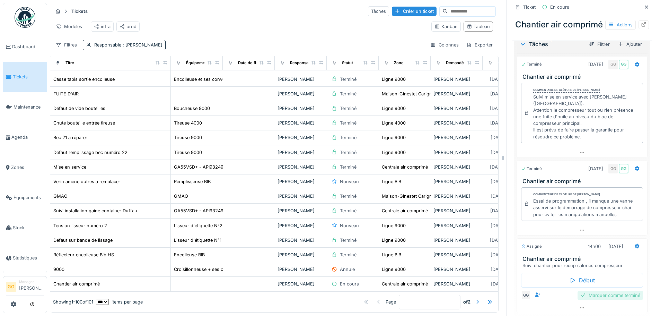
click at [599, 300] on div "Marquer comme terminé" at bounding box center [611, 294] width 66 height 9
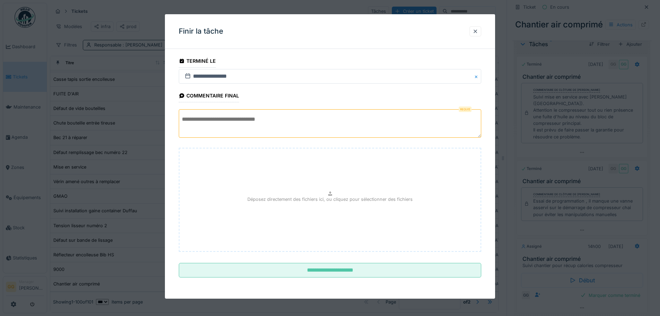
click at [283, 126] on textarea at bounding box center [330, 123] width 303 height 28
click at [247, 122] on textarea "**********" at bounding box center [330, 123] width 303 height 28
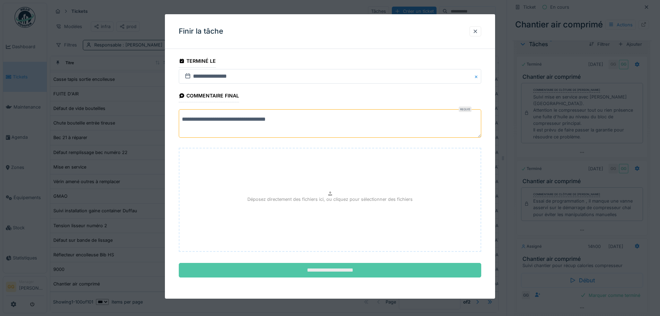
type textarea "**********"
click at [346, 275] on input "**********" at bounding box center [330, 270] width 303 height 15
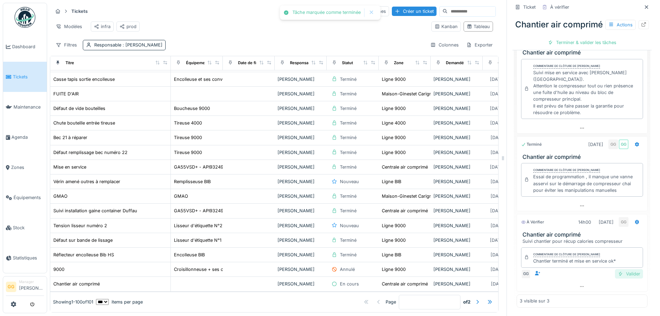
click at [618, 269] on div "Valider" at bounding box center [629, 273] width 28 height 9
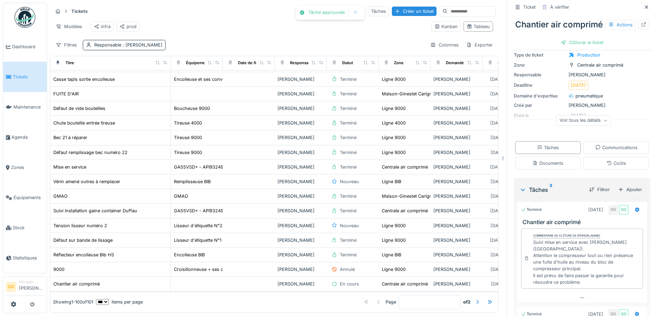
scroll to position [0, 0]
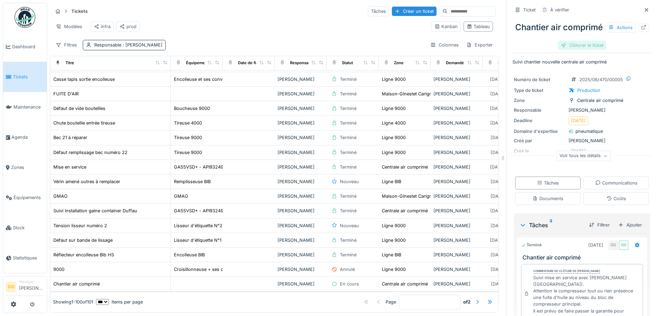
click at [567, 50] on div "Clôturer le ticket" at bounding box center [582, 45] width 48 height 9
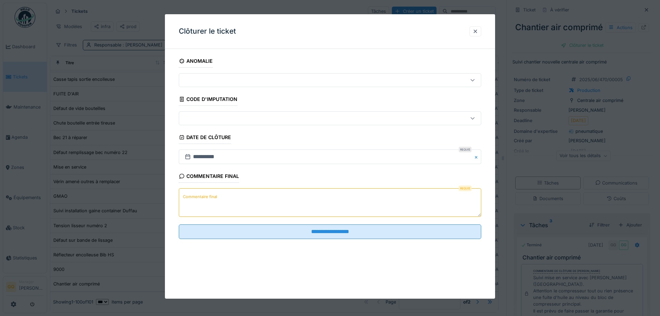
click at [268, 213] on textarea "Commentaire final" at bounding box center [330, 202] width 303 height 28
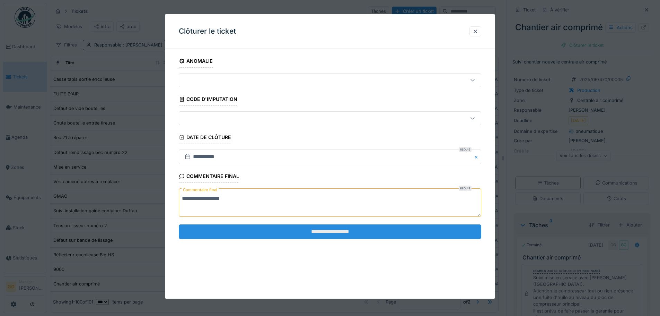
type textarea "**********"
click at [296, 231] on input "**********" at bounding box center [330, 231] width 303 height 15
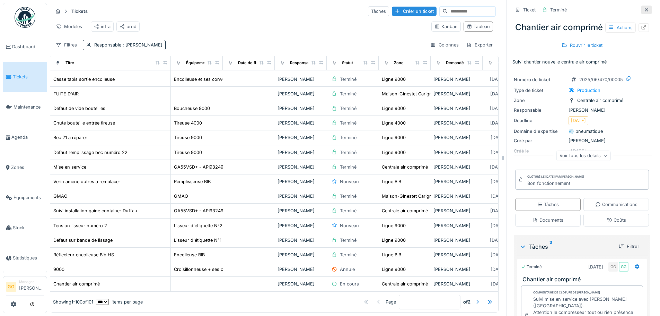
click at [644, 8] on icon at bounding box center [647, 10] width 6 height 5
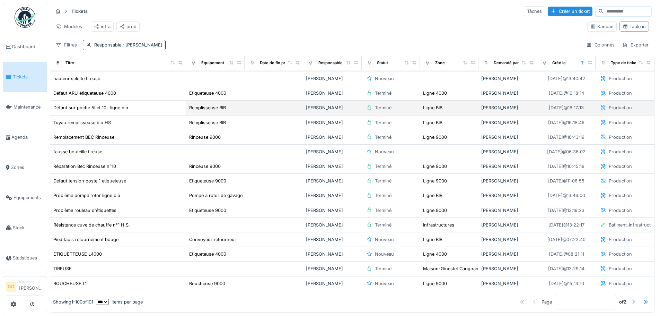
scroll to position [35, 0]
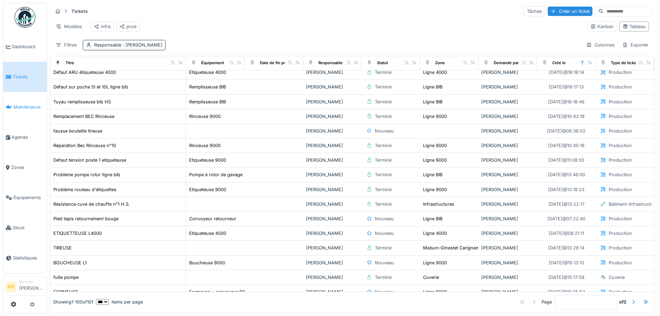
click at [41, 110] on link "Maintenance" at bounding box center [25, 107] width 44 height 30
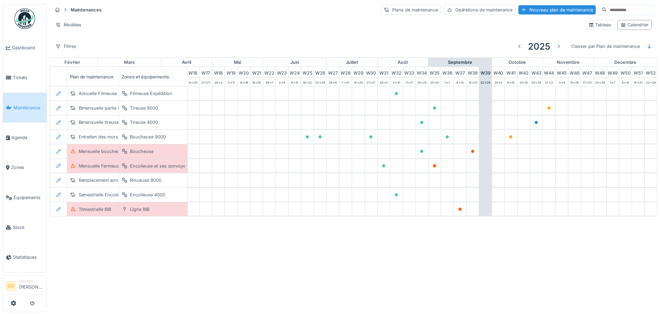
scroll to position [0, 227]
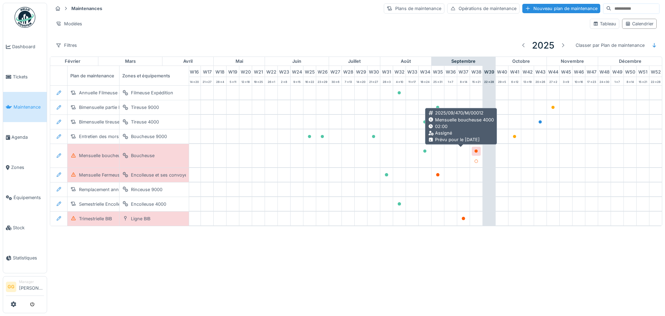
click at [475, 150] on icon at bounding box center [476, 150] width 3 height 3
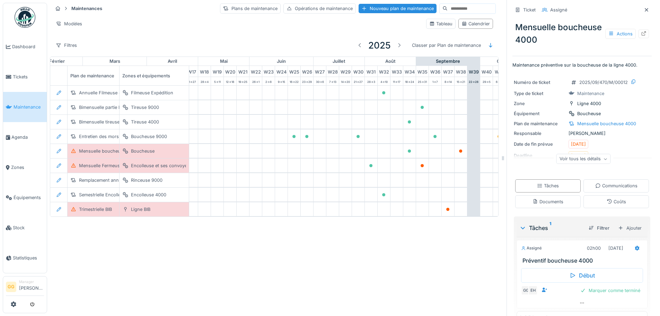
scroll to position [17, 0]
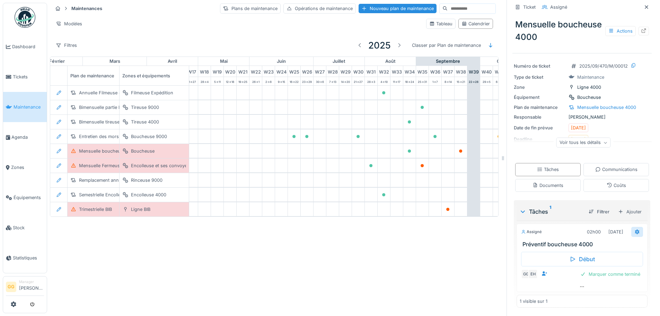
click at [635, 230] on icon at bounding box center [637, 231] width 5 height 5
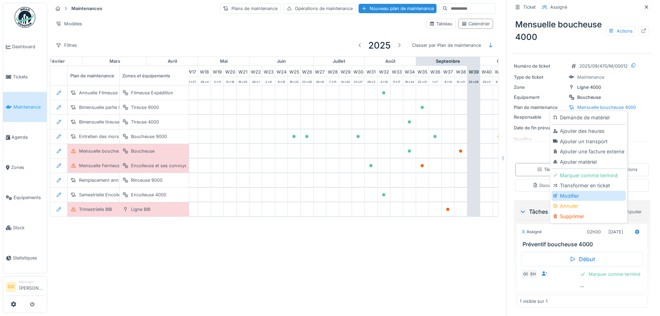
click at [580, 192] on div "Modifier" at bounding box center [589, 196] width 74 height 10
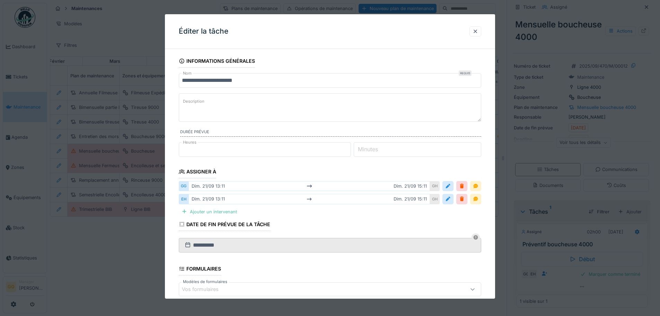
click at [242, 191] on div "GG [DATE] 13:11 [DATE] 15:11 GH" at bounding box center [330, 186] width 303 height 13
drag, startPoint x: 223, startPoint y: 188, endPoint x: 227, endPoint y: 186, distance: 4.7
click at [223, 188] on div "[DATE] 13:11 [DATE] 15:11" at bounding box center [310, 186] width 242 height 10
click at [253, 184] on div "[DATE] 13:11 [DATE] 15:11" at bounding box center [310, 186] width 242 height 10
click at [449, 185] on div at bounding box center [448, 186] width 6 height 7
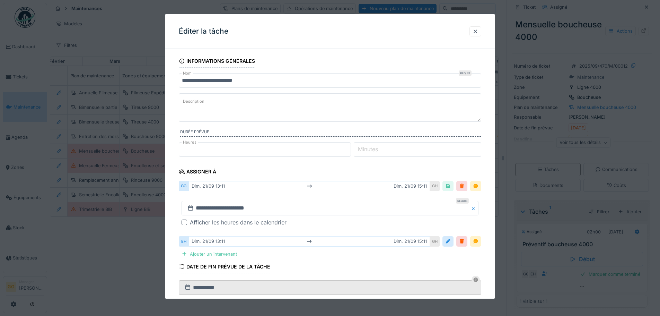
click at [465, 184] on div at bounding box center [462, 186] width 6 height 7
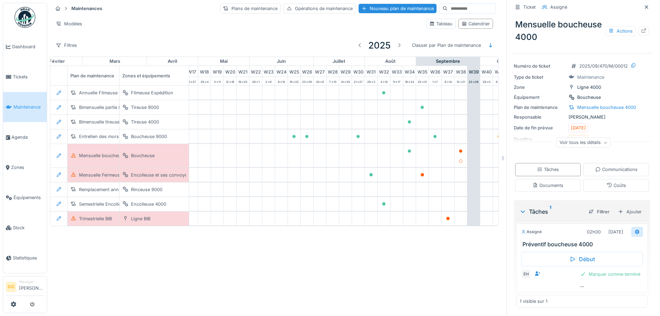
click at [635, 231] on icon at bounding box center [637, 231] width 5 height 5
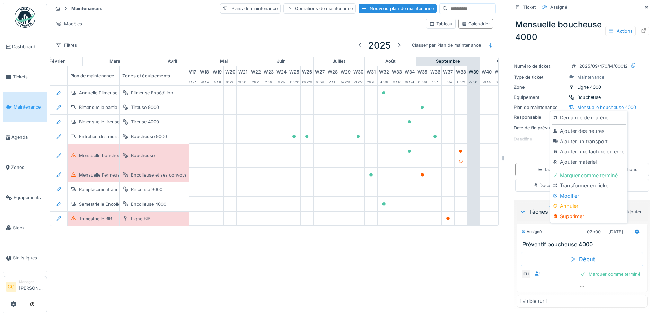
click at [585, 218] on div "Supprimer" at bounding box center [589, 216] width 74 height 10
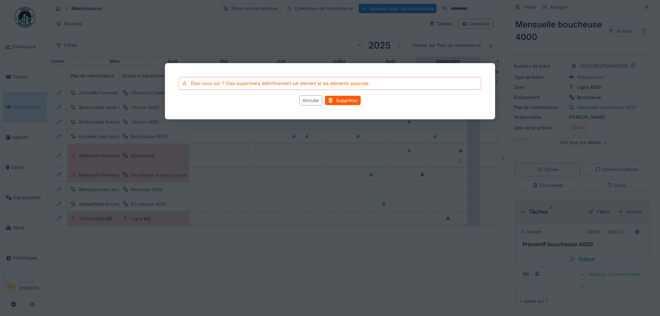
click at [298, 99] on div "Annuler Supprimer" at bounding box center [330, 100] width 303 height 10
click at [306, 99] on div "Annuler" at bounding box center [310, 100] width 23 height 10
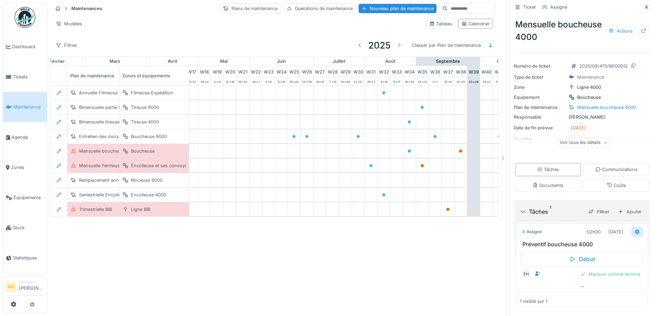
click at [635, 230] on icon at bounding box center [638, 231] width 6 height 5
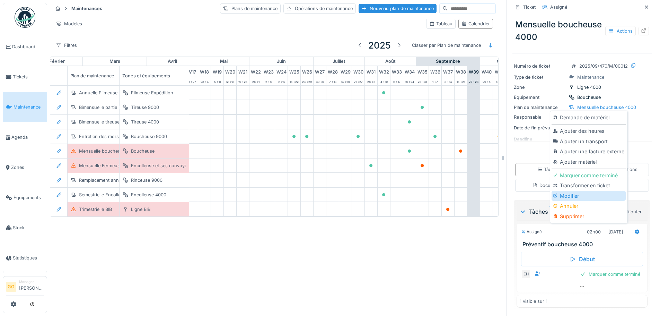
click at [580, 195] on div "Modifier" at bounding box center [589, 196] width 74 height 10
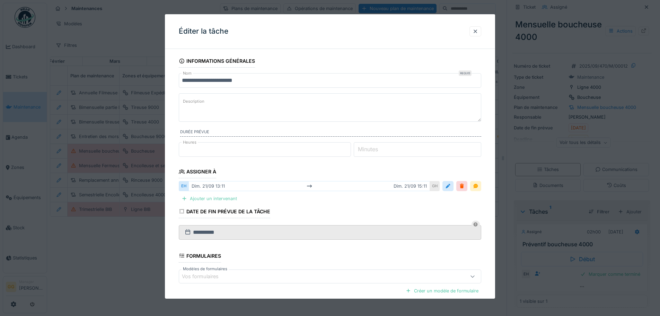
click at [210, 198] on div "Ajouter un intervenant" at bounding box center [209, 198] width 61 height 9
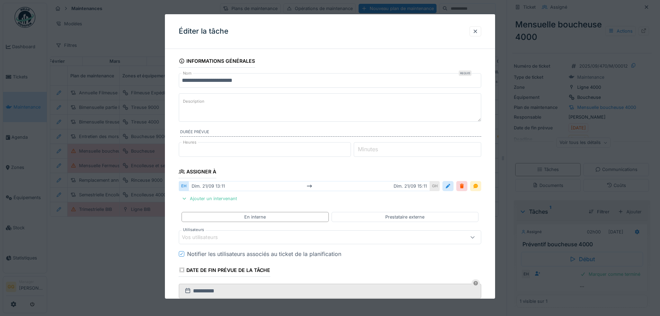
click at [401, 236] on div "Vos utilisateurs" at bounding box center [312, 237] width 261 height 8
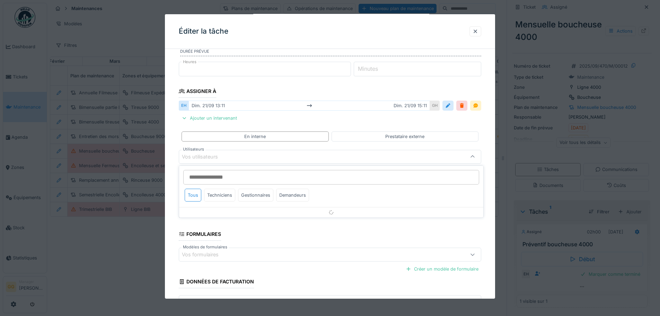
scroll to position [81, 0]
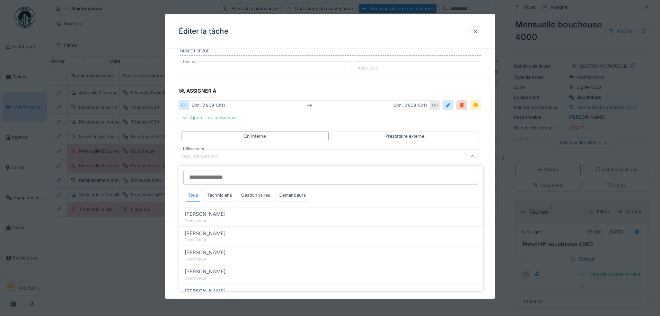
click at [255, 194] on div "Gestionnaires" at bounding box center [255, 195] width 35 height 13
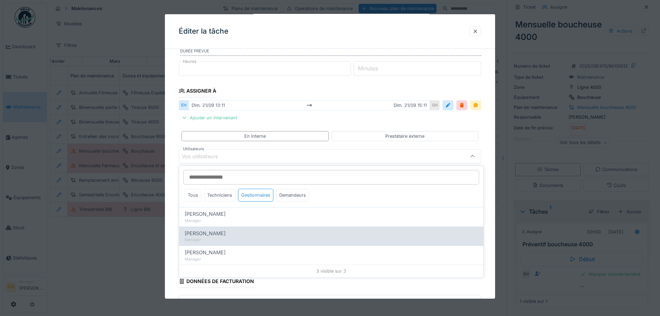
click at [217, 229] on span "[PERSON_NAME]" at bounding box center [205, 233] width 41 height 8
type input "*****"
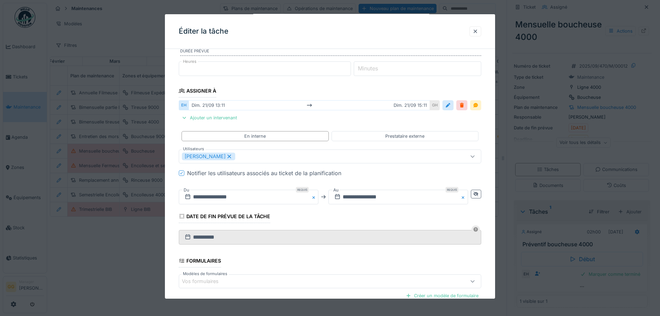
click at [290, 88] on fieldset "**********" at bounding box center [330, 167] width 303 height 387
click at [237, 199] on input "**********" at bounding box center [249, 197] width 140 height 15
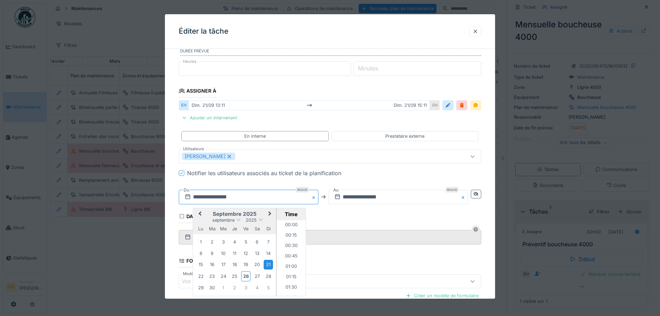
scroll to position [508, 0]
click at [224, 278] on div "24" at bounding box center [223, 275] width 9 height 9
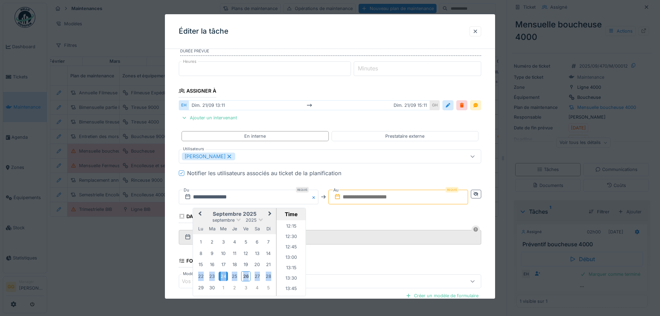
click at [224, 278] on div "24" at bounding box center [223, 275] width 9 height 9
click at [292, 284] on li "08:00" at bounding box center [291, 285] width 29 height 10
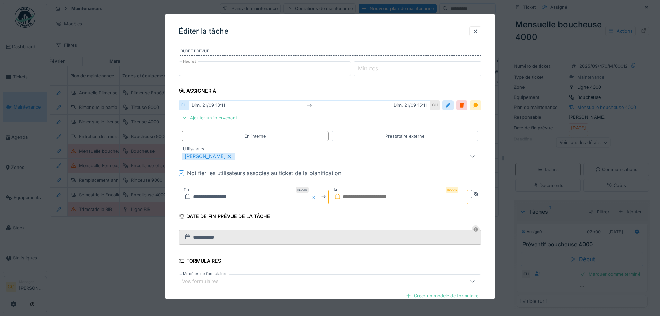
click at [391, 199] on input "text" at bounding box center [399, 197] width 140 height 15
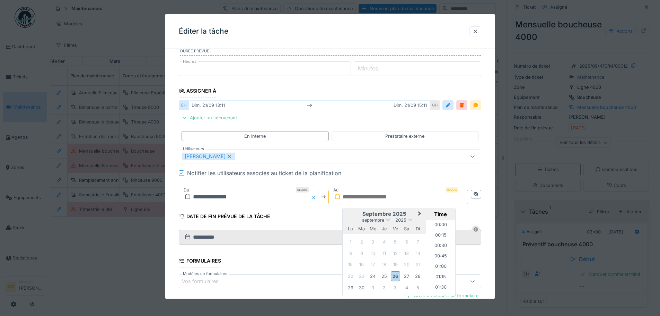
scroll to position [373, 0]
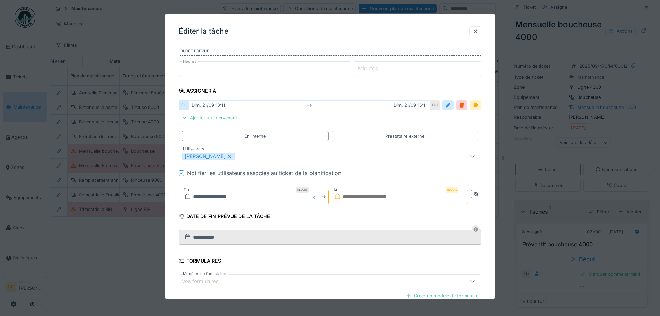
drag, startPoint x: 323, startPoint y: 214, endPoint x: 340, endPoint y: 214, distance: 17.0
click at [324, 214] on fieldset "**********" at bounding box center [330, 167] width 303 height 387
click at [387, 194] on input "text" at bounding box center [399, 197] width 140 height 15
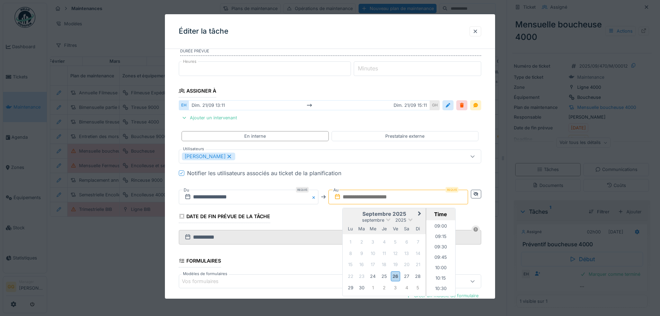
click at [450, 216] on div "Time" at bounding box center [441, 214] width 26 height 7
click at [375, 279] on div "24" at bounding box center [372, 275] width 9 height 9
click at [442, 244] on li "12:00" at bounding box center [440, 239] width 29 height 10
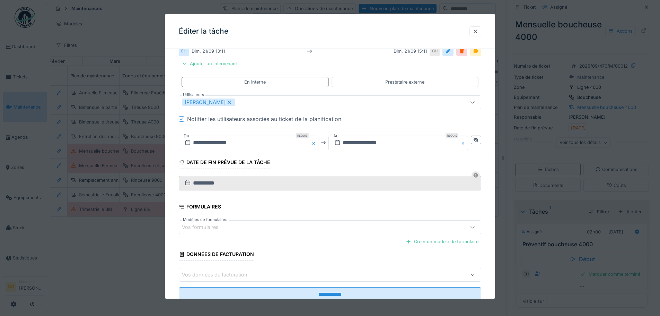
scroll to position [157, 0]
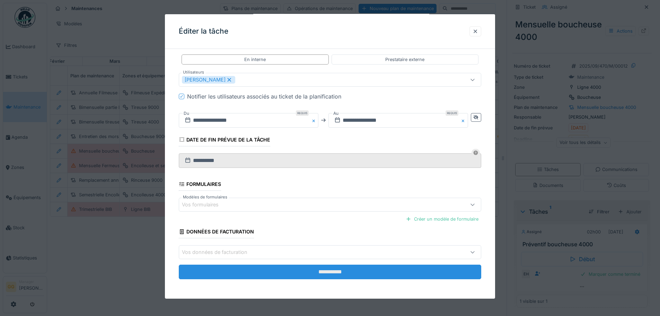
click at [369, 269] on input "**********" at bounding box center [330, 271] width 303 height 15
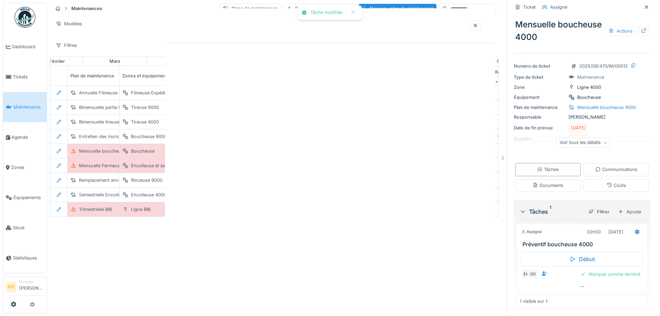
scroll to position [0, 0]
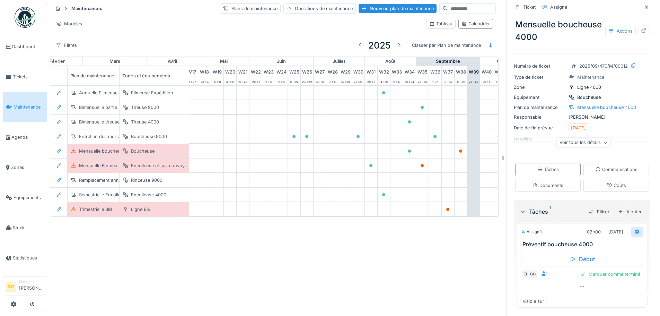
click at [635, 234] on div at bounding box center [638, 231] width 6 height 7
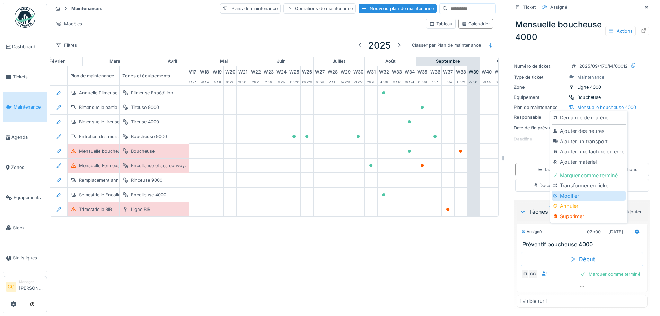
click at [579, 198] on div "Modifier" at bounding box center [589, 196] width 74 height 10
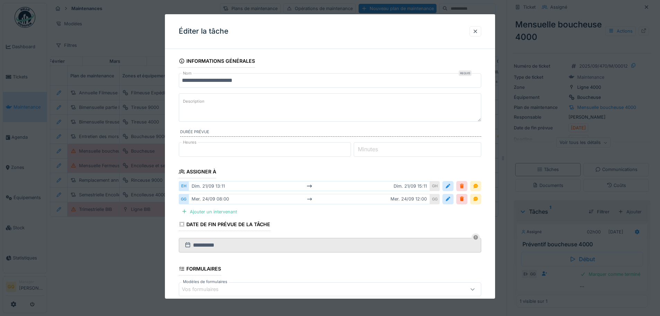
click at [465, 187] on div at bounding box center [462, 186] width 6 height 7
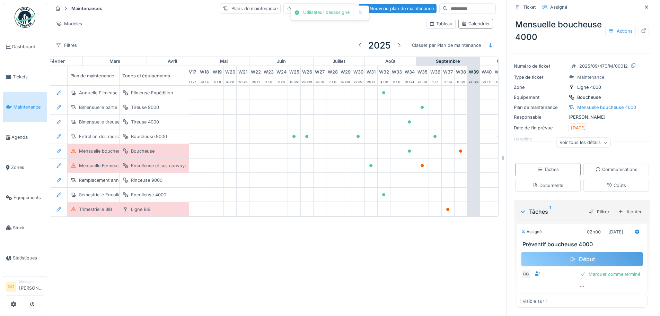
click at [580, 256] on div "Début" at bounding box center [582, 259] width 122 height 15
click at [579, 261] on div "Stop" at bounding box center [582, 259] width 122 height 15
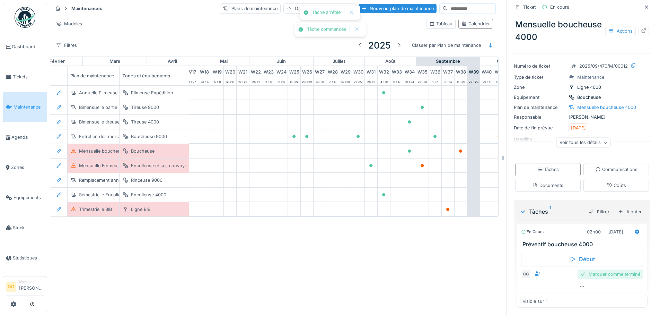
scroll to position [27, 0]
click at [600, 274] on div "Marquer comme terminé" at bounding box center [611, 273] width 66 height 9
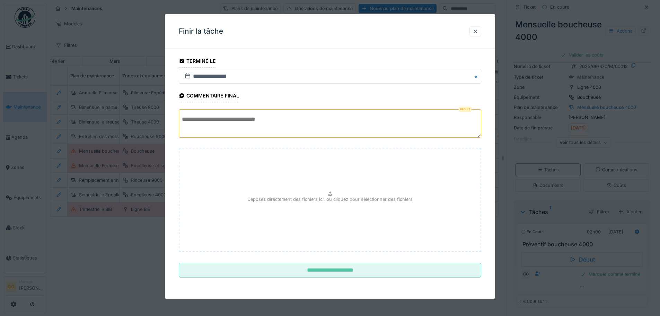
click at [234, 116] on textarea at bounding box center [330, 123] width 303 height 28
type textarea "*"
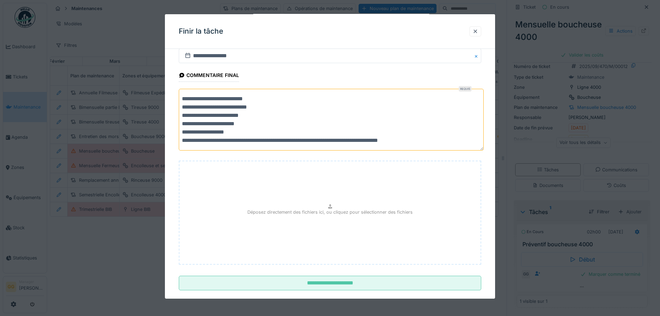
scroll to position [32, 0]
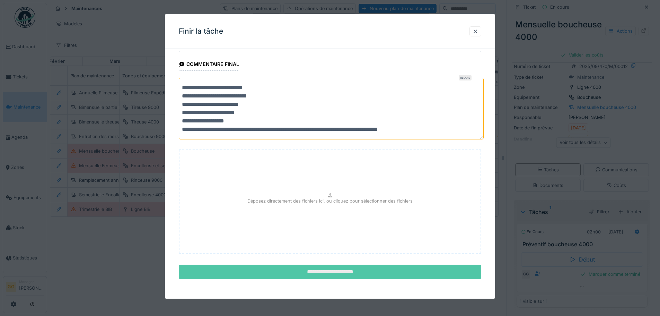
type textarea "**********"
click at [373, 275] on input "**********" at bounding box center [330, 271] width 303 height 15
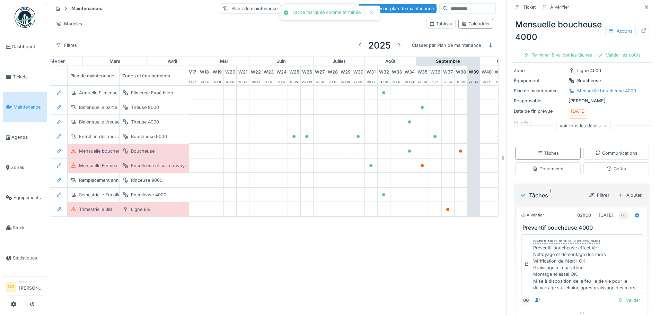
scroll to position [42, 0]
click at [616, 168] on div "Coûts" at bounding box center [616, 169] width 19 height 7
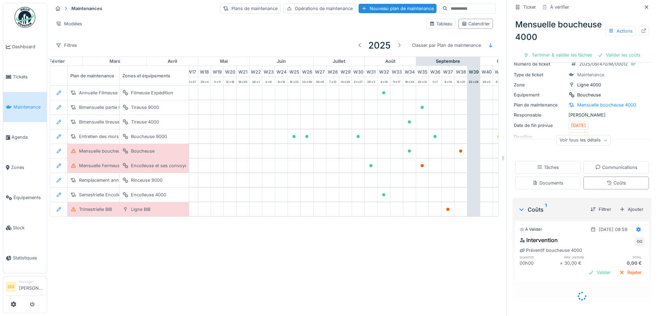
scroll to position [21, 0]
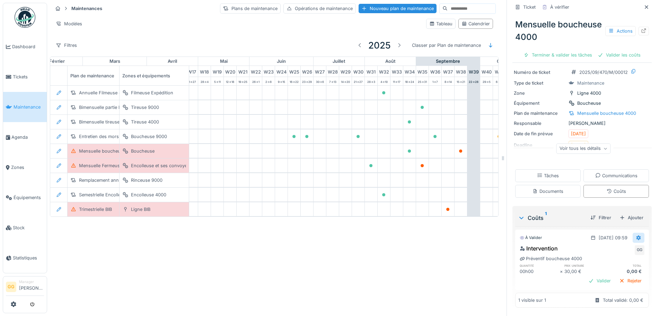
click at [636, 235] on div at bounding box center [639, 237] width 6 height 7
click at [615, 248] on div "Modifier" at bounding box center [610, 253] width 34 height 10
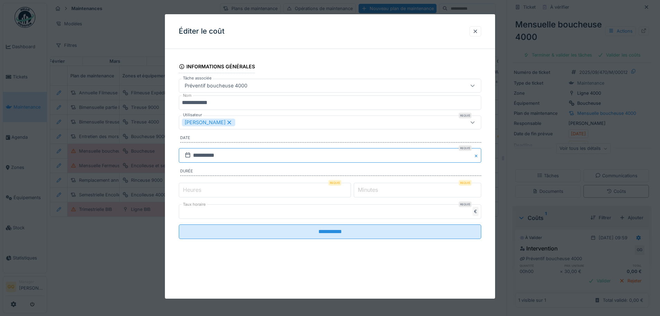
click at [217, 155] on input "**********" at bounding box center [330, 155] width 303 height 15
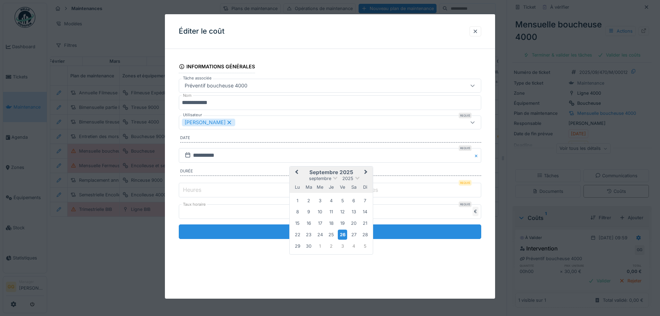
click at [322, 231] on div "24" at bounding box center [319, 234] width 9 height 9
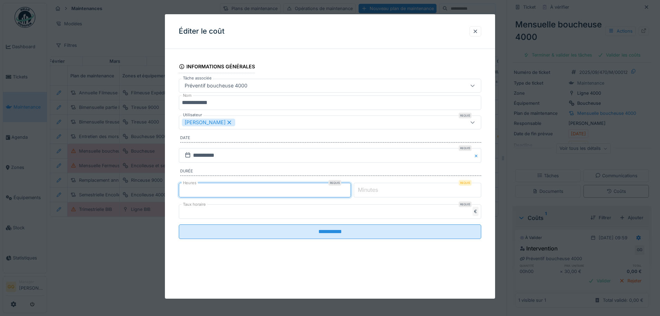
click at [349, 187] on input "*" at bounding box center [265, 190] width 172 height 15
type input "*"
click at [349, 187] on input "*" at bounding box center [265, 190] width 172 height 15
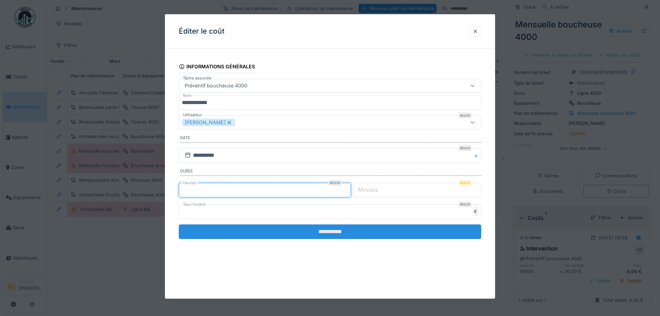
click at [349, 229] on input "**********" at bounding box center [330, 231] width 303 height 15
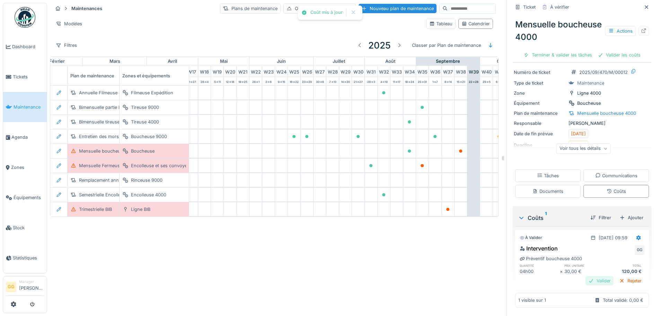
click at [586, 277] on div "Valider" at bounding box center [600, 280] width 28 height 9
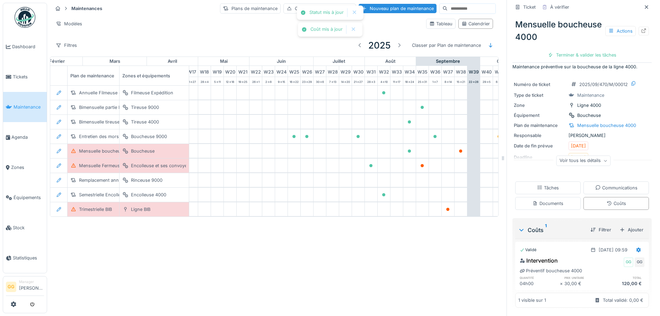
scroll to position [9, 0]
click at [548, 184] on div "Tâches" at bounding box center [548, 187] width 22 height 7
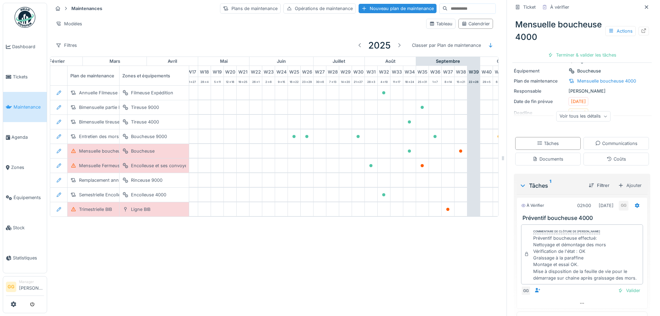
scroll to position [42, 0]
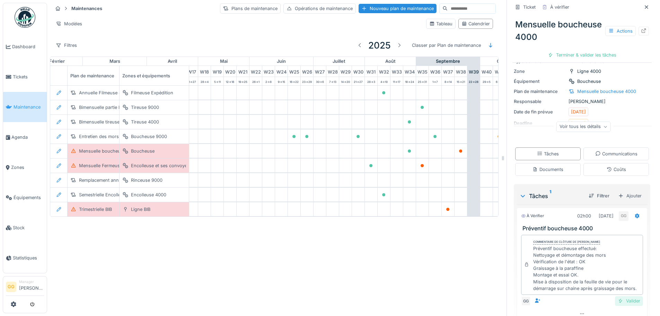
click at [619, 301] on div "Valider" at bounding box center [629, 300] width 28 height 9
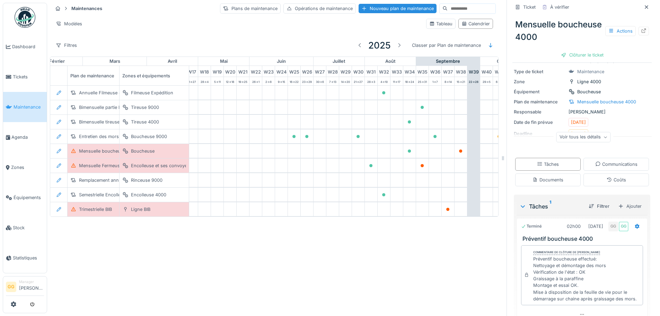
scroll to position [32, 0]
click at [578, 50] on div "Clôturer le ticket" at bounding box center [582, 54] width 48 height 9
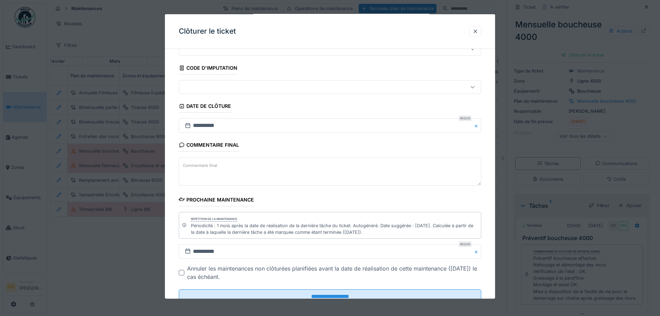
scroll to position [0, 0]
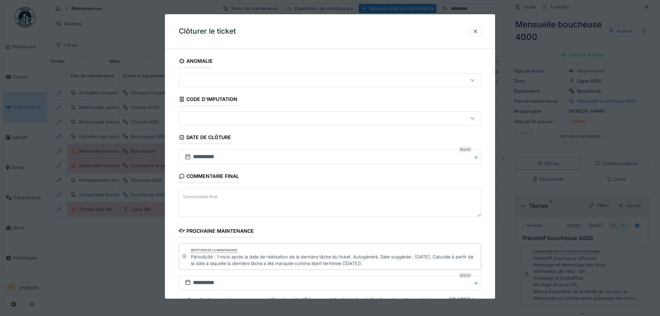
click at [227, 202] on textarea "Commentaire final" at bounding box center [330, 202] width 303 height 28
click at [303, 199] on textarea "**********" at bounding box center [330, 202] width 303 height 28
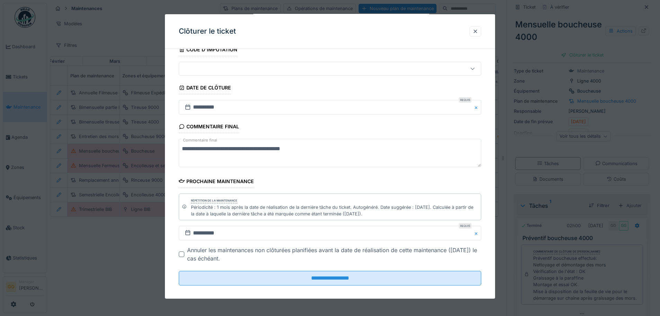
scroll to position [56, 0]
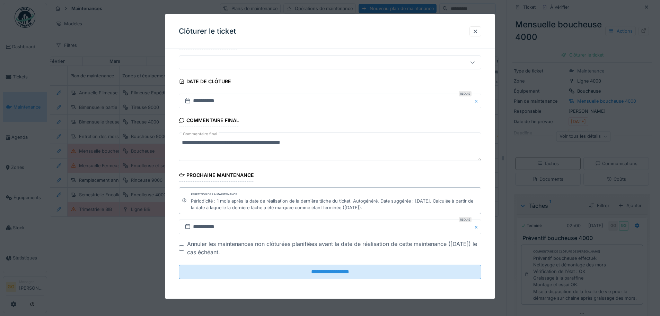
click at [294, 143] on textarea "**********" at bounding box center [330, 146] width 303 height 28
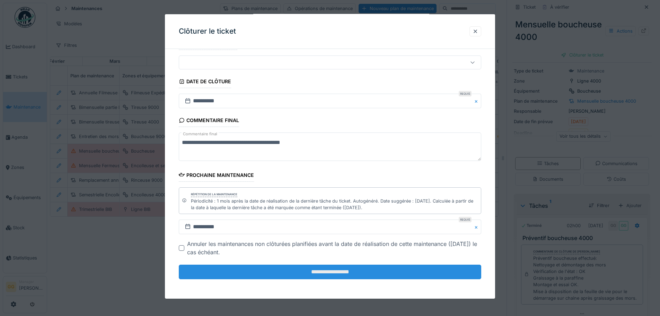
type textarea "**********"
click at [354, 272] on input "**********" at bounding box center [330, 271] width 303 height 15
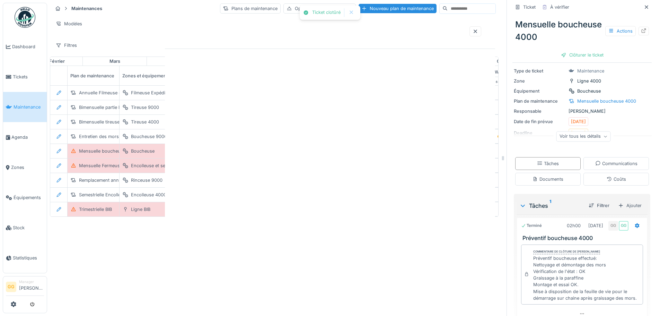
scroll to position [0, 0]
